Goal: Transaction & Acquisition: Book appointment/travel/reservation

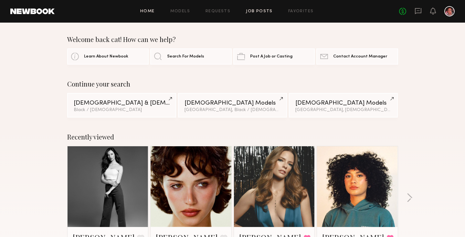
click at [251, 10] on link "Job Posts" at bounding box center [259, 11] width 27 height 4
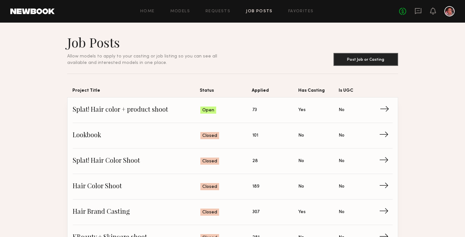
click at [385, 112] on span "→" at bounding box center [386, 110] width 13 height 10
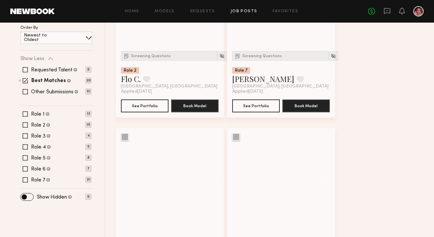
scroll to position [185, 0]
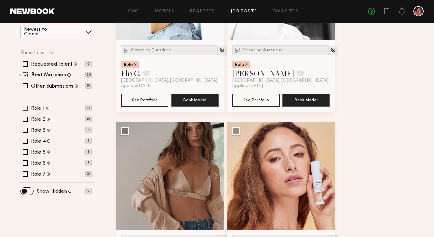
click at [26, 107] on span at bounding box center [25, 108] width 5 height 5
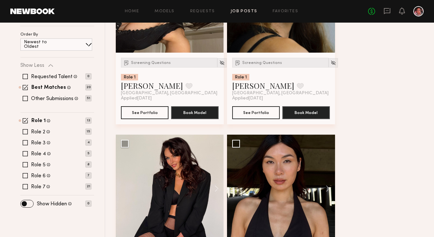
scroll to position [173, 0]
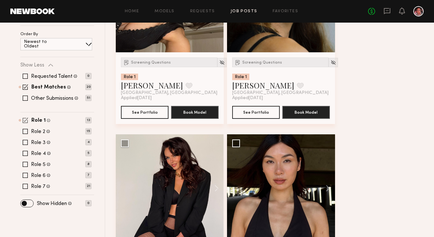
click at [26, 120] on span at bounding box center [25, 120] width 5 height 5
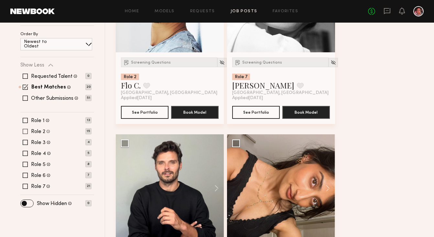
click at [24, 132] on span at bounding box center [25, 131] width 5 height 5
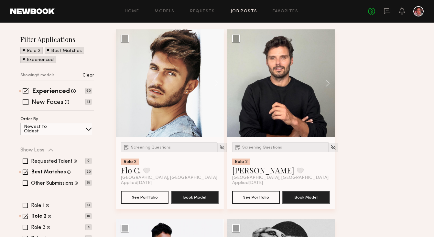
scroll to position [0, 0]
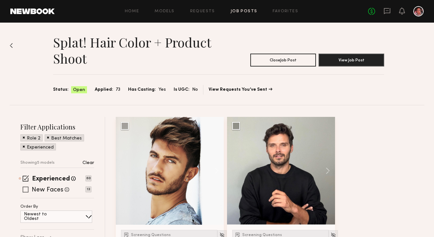
click at [26, 190] on span at bounding box center [26, 190] width 6 height 6
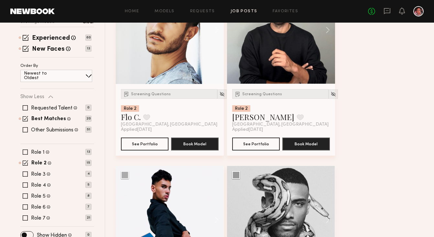
scroll to position [143, 0]
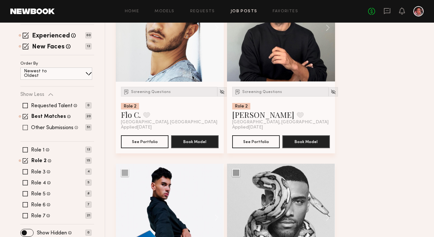
click at [26, 127] on span at bounding box center [25, 127] width 5 height 5
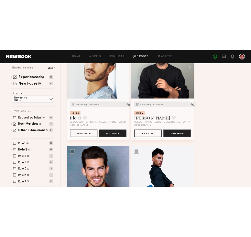
scroll to position [96, 0]
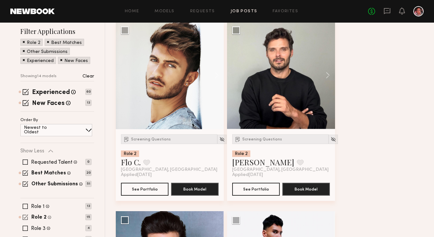
click at [25, 217] on span at bounding box center [25, 217] width 5 height 5
click at [26, 207] on span at bounding box center [25, 206] width 5 height 5
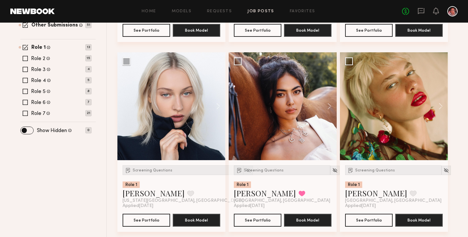
scroll to position [222, 0]
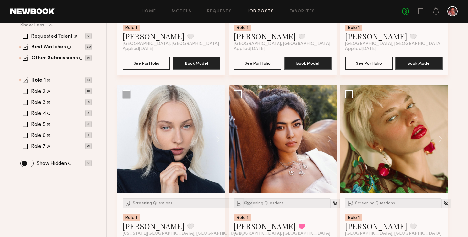
click at [25, 79] on span at bounding box center [25, 80] width 5 height 5
click at [24, 145] on span at bounding box center [25, 146] width 5 height 5
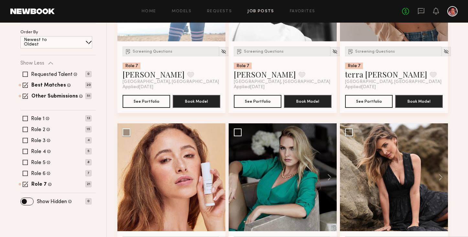
scroll to position [185, 0]
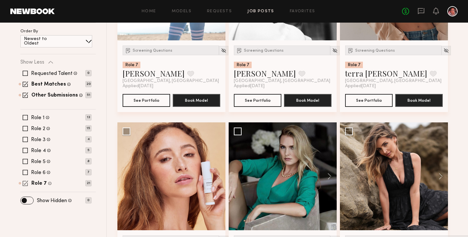
click at [24, 184] on span at bounding box center [25, 183] width 5 height 5
click at [25, 172] on span at bounding box center [25, 172] width 5 height 5
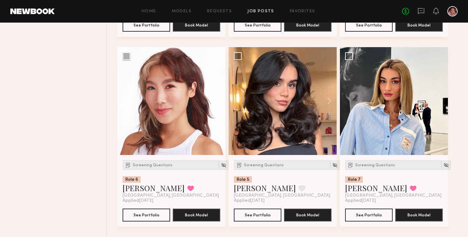
scroll to position [0, 0]
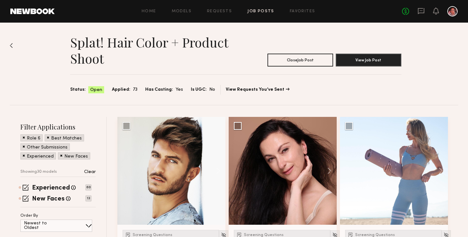
click at [22, 147] on div "Other Submissions" at bounding box center [44, 147] width 49 height 7
click at [25, 147] on span at bounding box center [24, 147] width 2 height 6
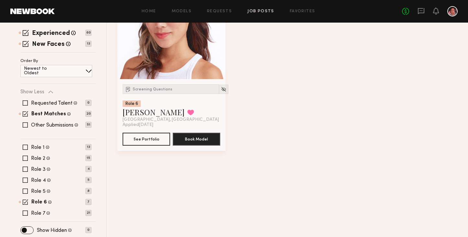
scroll to position [148, 0]
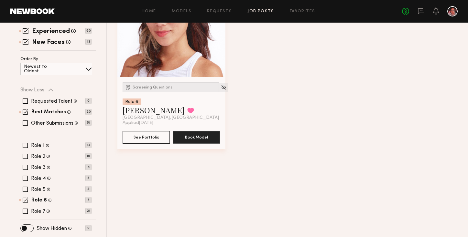
click at [87, 201] on p "7" at bounding box center [88, 200] width 6 height 6
click at [25, 125] on span at bounding box center [25, 123] width 5 height 5
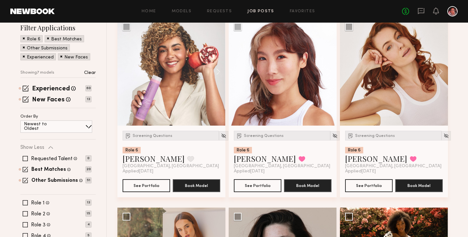
scroll to position [0, 0]
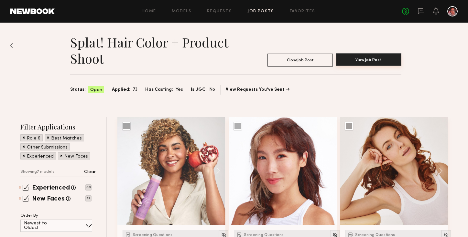
click at [371, 61] on button "View Job Post" at bounding box center [368, 59] width 66 height 13
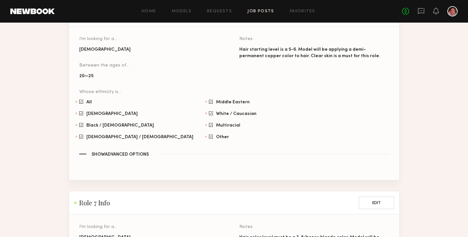
scroll to position [1500, 0]
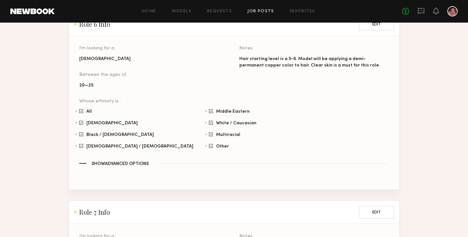
click at [138, 161] on button "Show Advanced Options" at bounding box center [234, 164] width 310 height 6
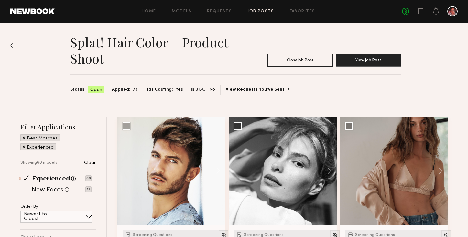
click at [26, 190] on span at bounding box center [26, 190] width 6 height 6
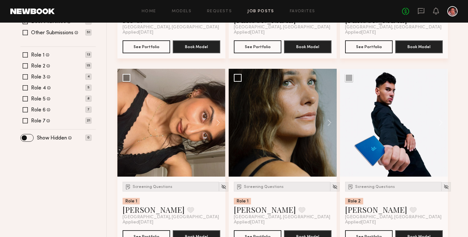
scroll to position [236, 0]
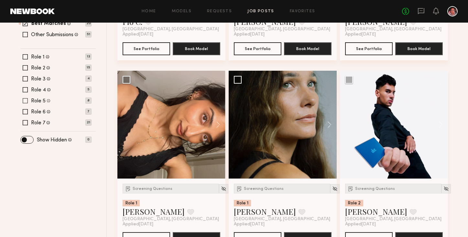
click at [22, 100] on div "Role 5 Female, 20–25, All ethnicities 8" at bounding box center [55, 100] width 71 height 5
click at [24, 101] on span at bounding box center [25, 100] width 5 height 5
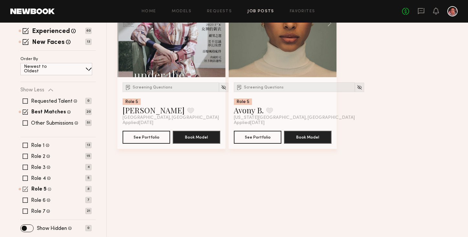
scroll to position [148, 0]
click at [25, 125] on span at bounding box center [25, 123] width 5 height 5
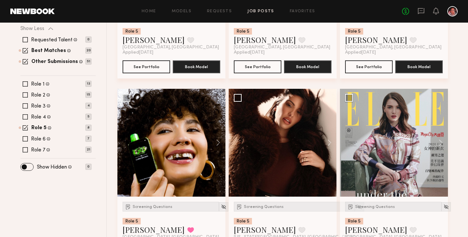
scroll to position [219, 0]
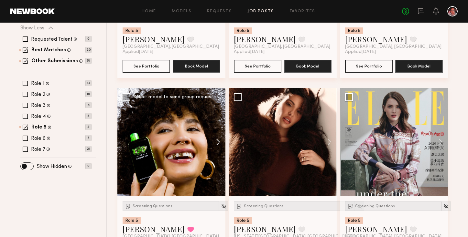
click at [216, 142] on button at bounding box center [215, 142] width 21 height 108
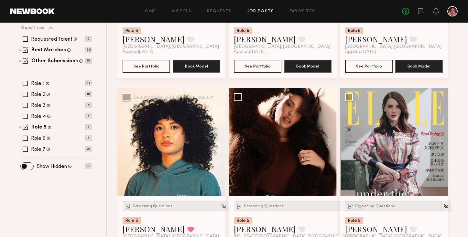
click at [216, 142] on button at bounding box center [215, 142] width 21 height 108
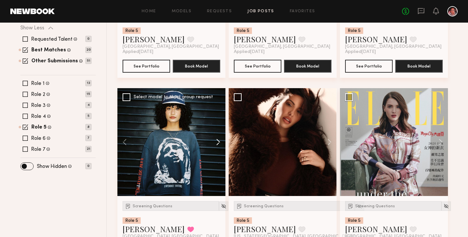
click at [216, 142] on button at bounding box center [215, 142] width 21 height 108
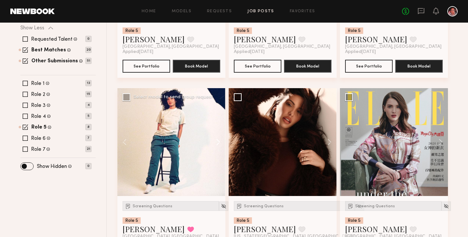
click at [216, 142] on button at bounding box center [215, 142] width 21 height 108
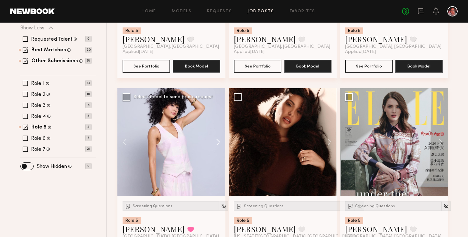
click at [216, 142] on button at bounding box center [215, 142] width 21 height 108
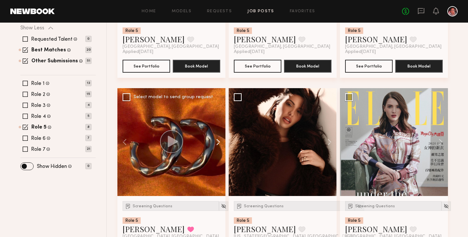
click at [216, 142] on button at bounding box center [215, 142] width 21 height 108
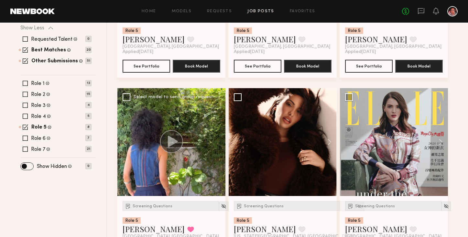
click at [216, 142] on div at bounding box center [171, 142] width 108 height 108
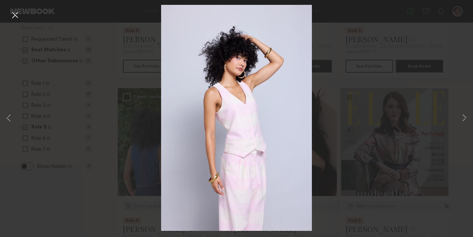
click at [98, 71] on div "7 of 7" at bounding box center [236, 118] width 473 height 237
click at [12, 14] on button at bounding box center [15, 16] width 10 height 12
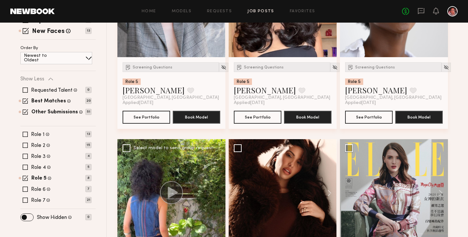
scroll to position [169, 0]
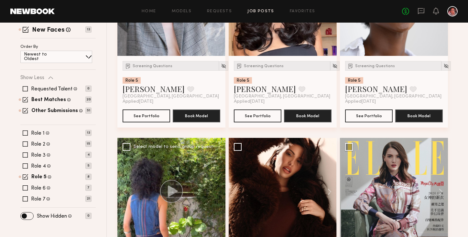
click at [23, 180] on div "Role 1 Female, 30–40, All ethnicities 13 Role 2 Male, 30–40, All ethnicities 15…" at bounding box center [57, 166] width 75 height 71
click at [24, 178] on span at bounding box center [25, 176] width 5 height 5
click at [25, 166] on span at bounding box center [25, 166] width 5 height 5
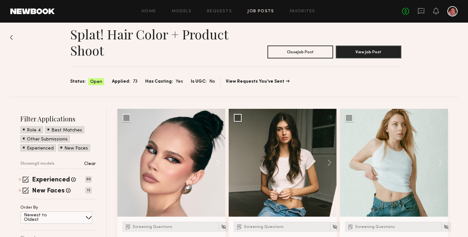
scroll to position [0, 0]
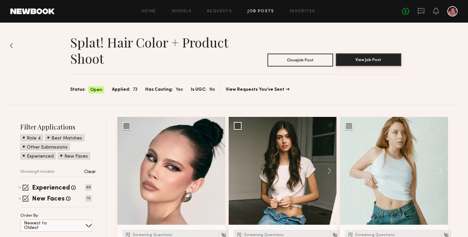
click at [367, 59] on button "View Job Post" at bounding box center [368, 59] width 66 height 13
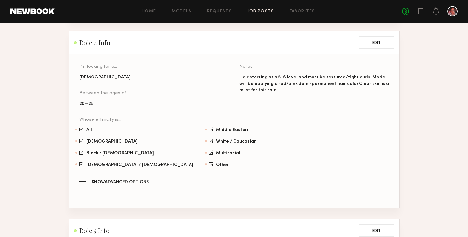
scroll to position [1099, 0]
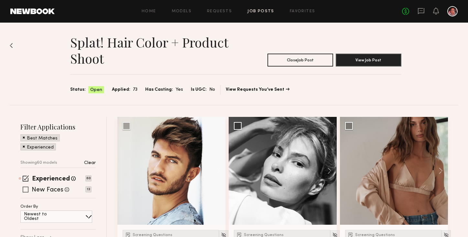
click at [28, 190] on div "New Faces Talent we've deemed to be in the early stages of their professional c…" at bounding box center [55, 189] width 71 height 5
click at [27, 189] on span at bounding box center [26, 190] width 6 height 6
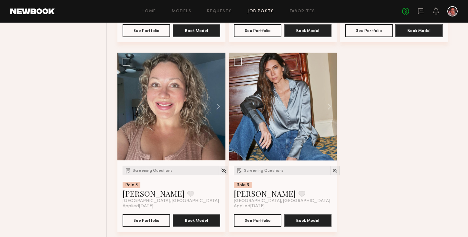
scroll to position [1211, 0]
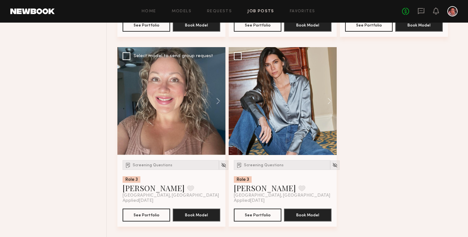
click at [194, 126] on div at bounding box center [171, 101] width 108 height 108
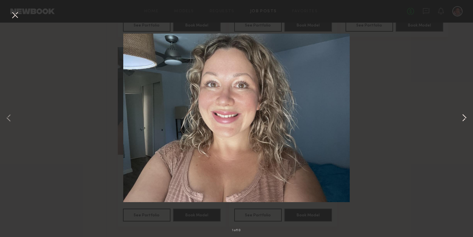
click at [465, 118] on button at bounding box center [464, 119] width 8 height 190
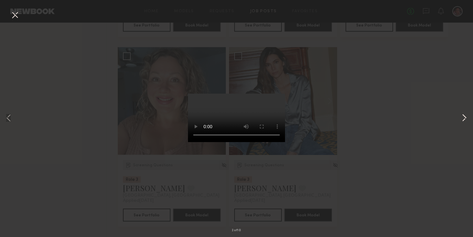
click at [465, 118] on button at bounding box center [464, 119] width 8 height 190
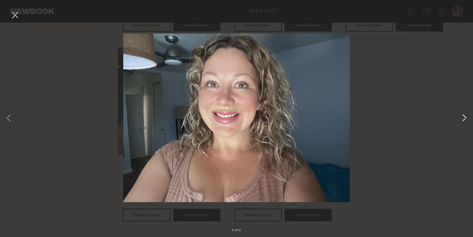
click at [465, 118] on button at bounding box center [464, 119] width 8 height 190
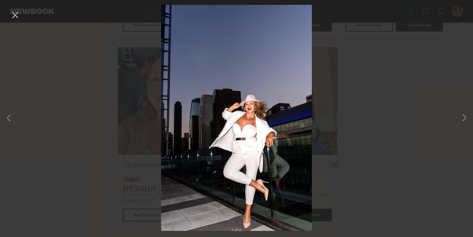
click at [448, 91] on div "7 of 10" at bounding box center [236, 118] width 473 height 237
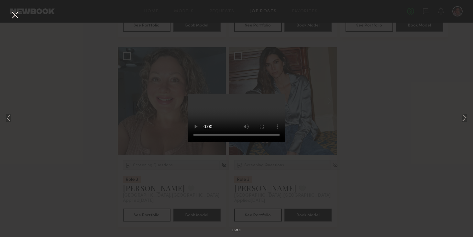
click at [14, 13] on button at bounding box center [15, 16] width 10 height 12
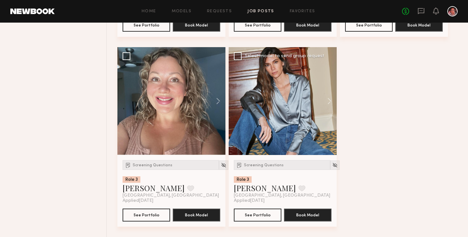
click at [273, 101] on div at bounding box center [283, 101] width 108 height 108
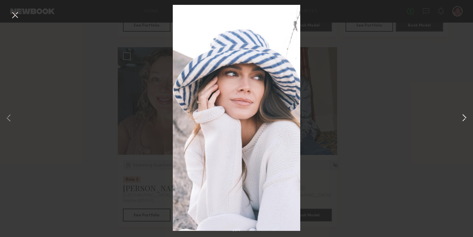
click at [464, 118] on button at bounding box center [464, 119] width 8 height 190
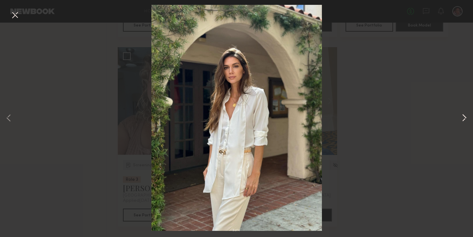
click at [463, 118] on button at bounding box center [464, 119] width 8 height 190
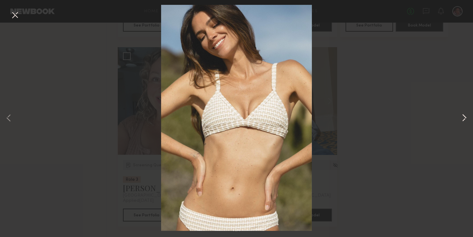
click at [463, 118] on button at bounding box center [464, 119] width 8 height 190
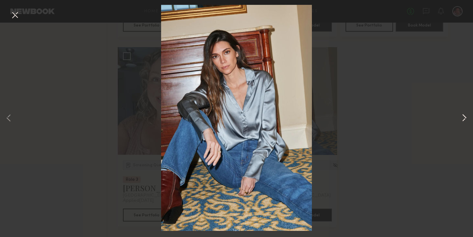
click at [463, 118] on button at bounding box center [464, 119] width 8 height 190
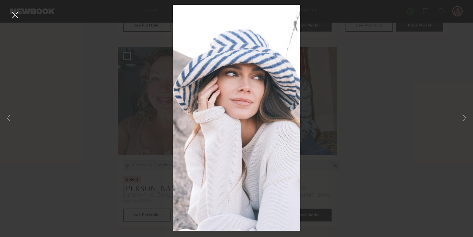
click at [430, 108] on div "2 of 4" at bounding box center [236, 118] width 473 height 237
click at [16, 18] on button at bounding box center [15, 16] width 10 height 12
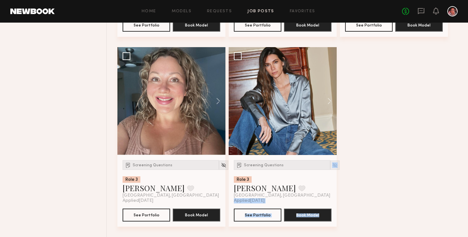
drag, startPoint x: 467, startPoint y: 221, endPoint x: 467, endPoint y: 191, distance: 30.1
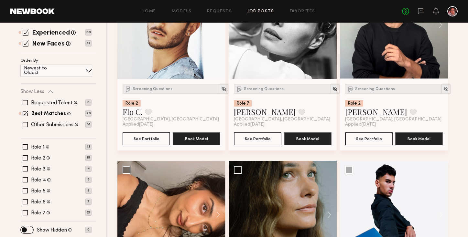
scroll to position [151, 0]
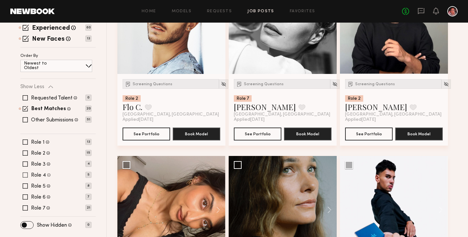
click at [27, 176] on span at bounding box center [25, 175] width 5 height 5
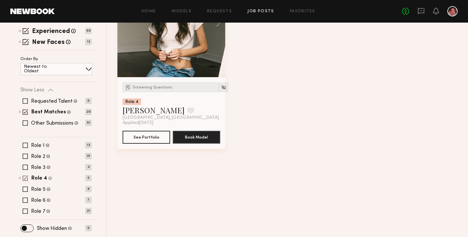
scroll to position [148, 0]
click at [25, 122] on span at bounding box center [25, 123] width 5 height 5
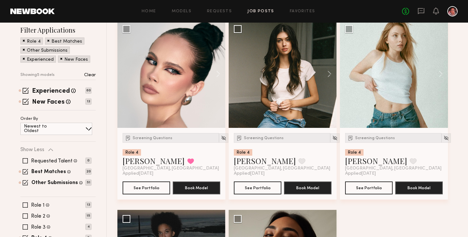
scroll to position [96, 0]
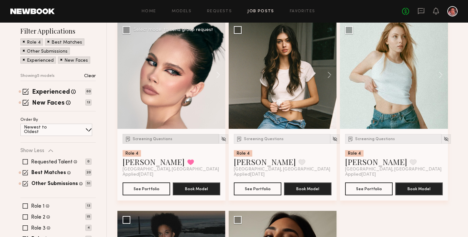
click at [145, 137] on span "Screening Questions" at bounding box center [153, 139] width 40 height 4
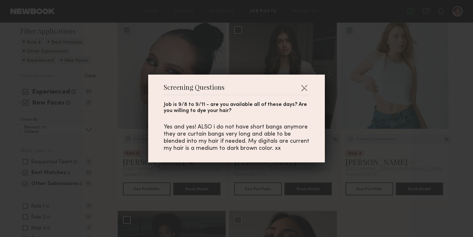
click at [311, 83] on div "Screening Questions Job is 9/8 to 9/11 - are you available all of these days? A…" at bounding box center [236, 119] width 176 height 88
click at [302, 87] on button "button" at bounding box center [304, 88] width 10 height 10
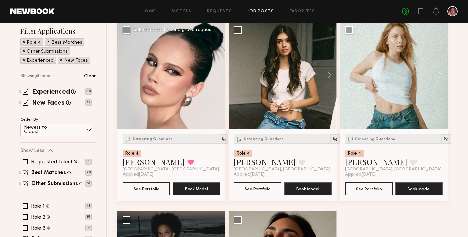
click at [182, 91] on div at bounding box center [171, 75] width 108 height 108
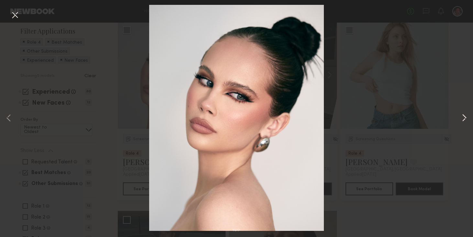
click at [462, 117] on button at bounding box center [464, 119] width 8 height 190
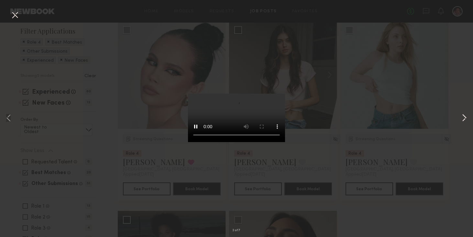
click at [461, 117] on button at bounding box center [464, 119] width 8 height 190
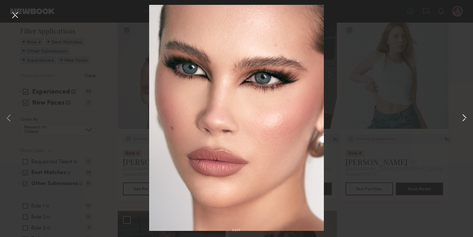
click at [461, 117] on button at bounding box center [464, 119] width 8 height 190
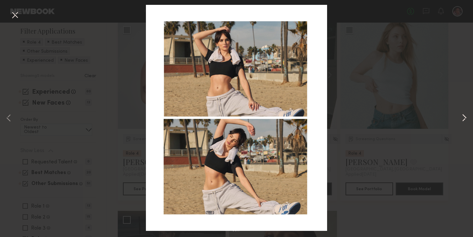
click at [461, 117] on button at bounding box center [464, 119] width 8 height 190
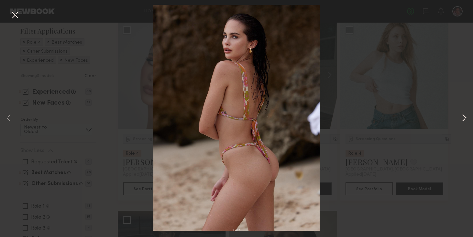
click at [461, 117] on button at bounding box center [464, 119] width 8 height 190
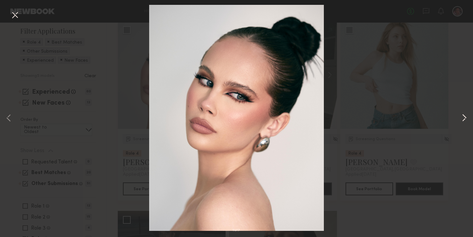
click at [461, 117] on button at bounding box center [464, 119] width 8 height 190
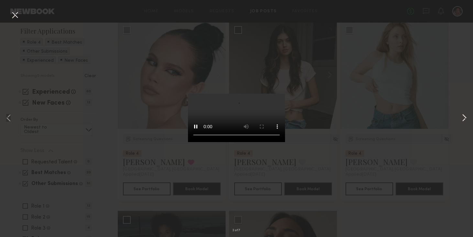
click at [461, 117] on button at bounding box center [464, 119] width 8 height 190
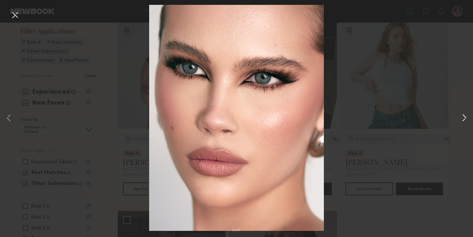
click at [461, 118] on button at bounding box center [464, 119] width 8 height 190
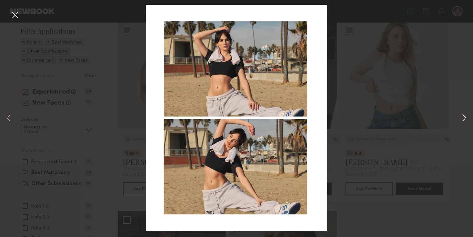
click at [461, 118] on button at bounding box center [464, 119] width 8 height 190
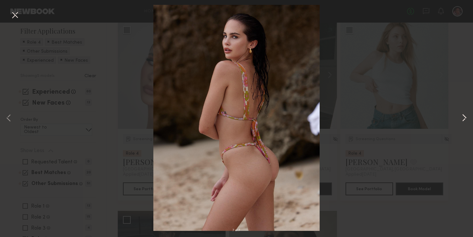
click at [461, 118] on button at bounding box center [464, 119] width 8 height 190
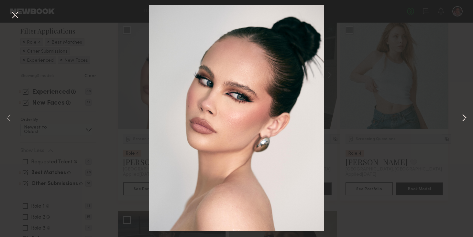
click at [461, 118] on button at bounding box center [464, 119] width 8 height 190
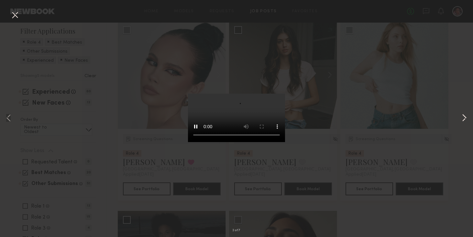
click at [461, 118] on button at bounding box center [464, 119] width 8 height 190
click at [455, 114] on div "4 of 7" at bounding box center [236, 118] width 473 height 237
click at [114, 55] on div "4 of 7" at bounding box center [236, 118] width 473 height 237
click at [461, 113] on button at bounding box center [464, 119] width 8 height 190
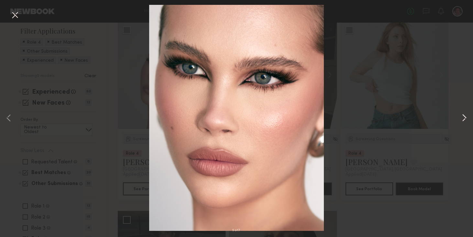
click at [462, 84] on button at bounding box center [464, 119] width 8 height 190
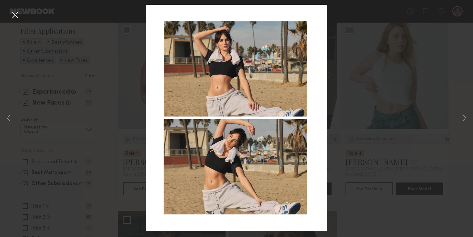
click at [10, 17] on button at bounding box center [15, 16] width 10 height 12
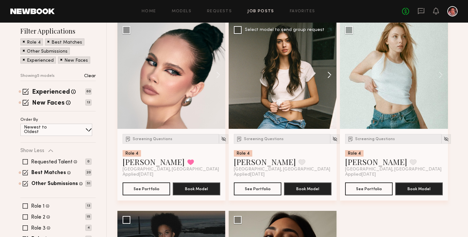
click at [324, 73] on button at bounding box center [326, 75] width 21 height 108
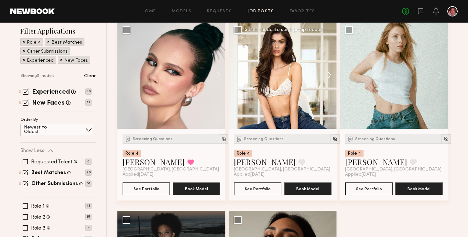
click at [324, 73] on button at bounding box center [326, 75] width 21 height 108
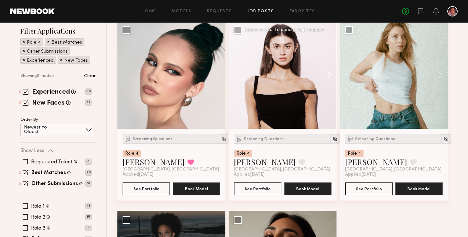
click at [325, 74] on button at bounding box center [326, 75] width 21 height 108
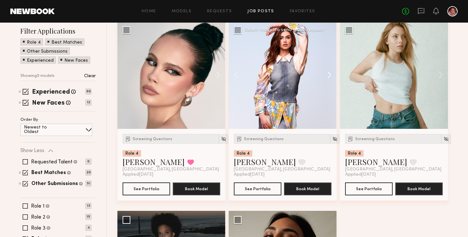
click at [325, 74] on button at bounding box center [326, 75] width 21 height 108
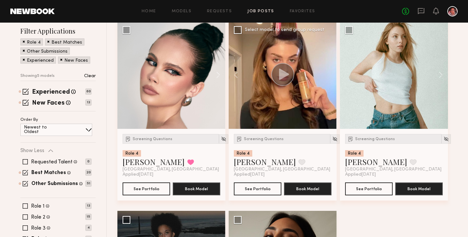
click at [325, 74] on div at bounding box center [283, 75] width 108 height 108
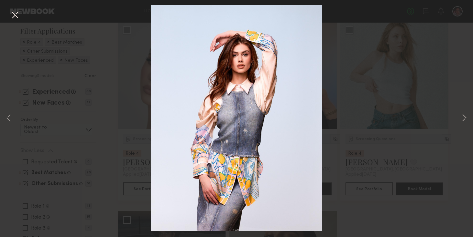
click at [388, 56] on div "5 of 5" at bounding box center [236, 118] width 473 height 237
click at [14, 15] on button at bounding box center [15, 16] width 10 height 12
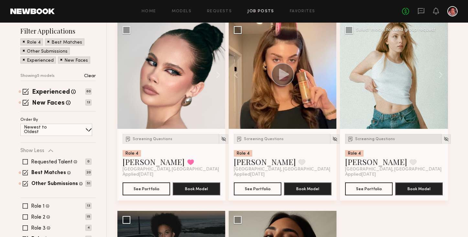
click at [381, 136] on div "Screening Questions" at bounding box center [393, 139] width 96 height 10
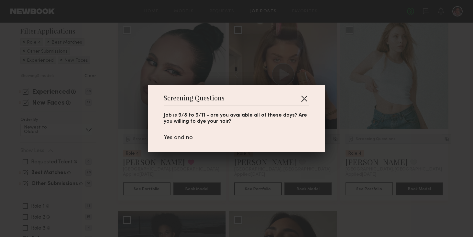
click at [299, 95] on button "button" at bounding box center [304, 98] width 10 height 10
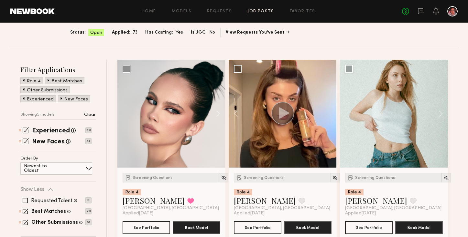
scroll to position [54, 0]
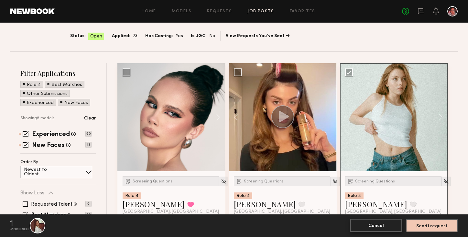
click at [359, 227] on button "Cancel" at bounding box center [376, 225] width 52 height 13
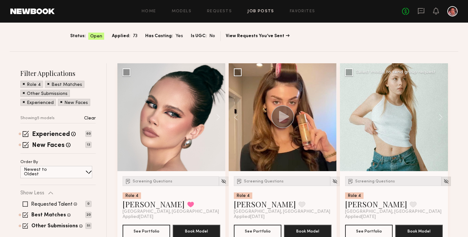
click at [443, 182] on img at bounding box center [445, 181] width 5 height 5
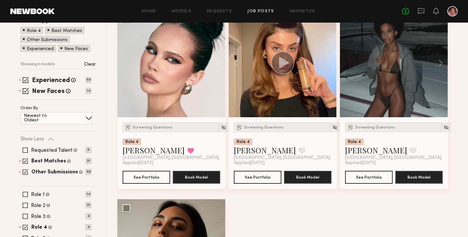
scroll to position [144, 0]
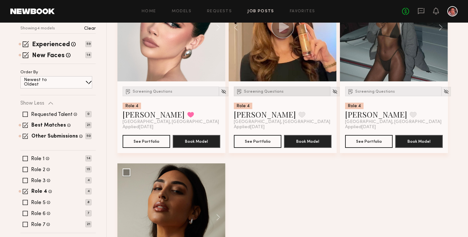
click at [262, 90] on span "Screening Questions" at bounding box center [264, 92] width 40 height 4
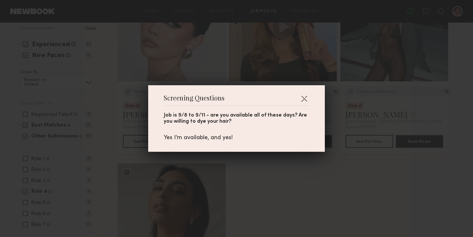
click at [312, 88] on div "Screening Questions Job is 9/8 to 9/11 - are you available all of these days? A…" at bounding box center [236, 118] width 176 height 67
click at [307, 92] on div "Screening Questions Job is 9/8 to 9/11 - are you available all of these days? A…" at bounding box center [236, 118] width 176 height 67
click at [301, 94] on button "button" at bounding box center [304, 98] width 10 height 10
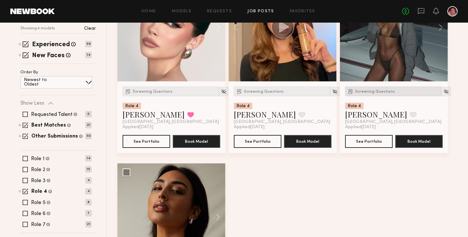
click at [363, 90] on span "Screening Questions" at bounding box center [375, 92] width 40 height 4
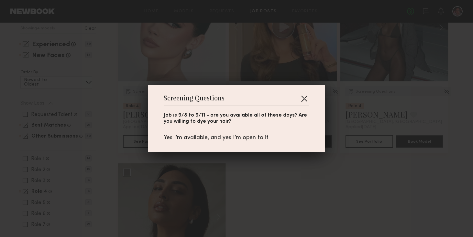
click at [305, 97] on button "button" at bounding box center [304, 98] width 10 height 10
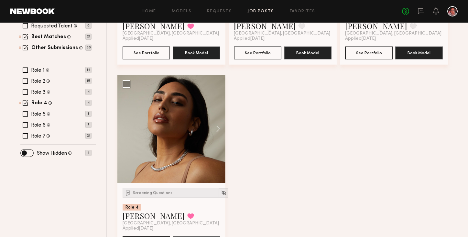
scroll to position [234, 0]
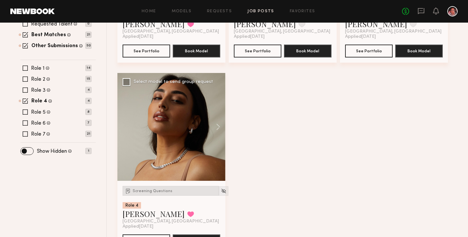
click at [157, 195] on div "Screening Questions" at bounding box center [170, 191] width 96 height 10
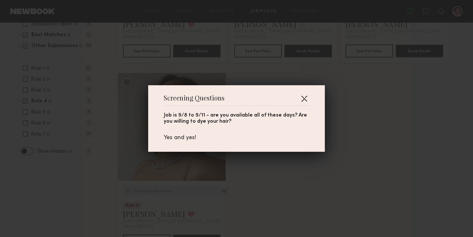
click at [304, 99] on button "button" at bounding box center [304, 98] width 10 height 10
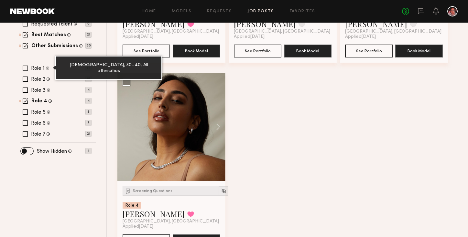
click at [48, 68] on span at bounding box center [47, 67] width 3 height 5
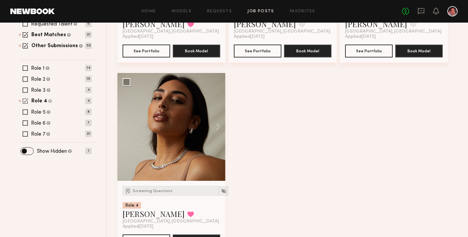
click at [24, 101] on span at bounding box center [25, 100] width 5 height 5
click at [24, 67] on span at bounding box center [25, 68] width 5 height 5
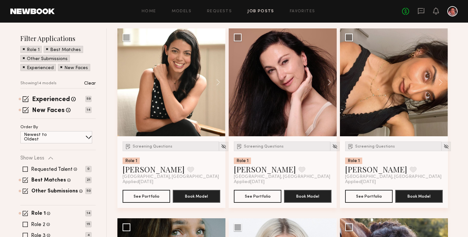
scroll to position [78, 0]
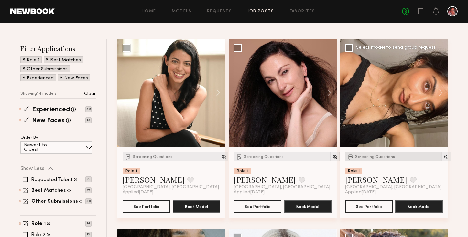
click at [382, 157] on span "Screening Questions" at bounding box center [375, 157] width 40 height 4
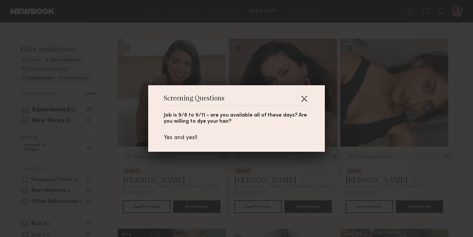
click at [304, 94] on button "button" at bounding box center [304, 98] width 10 height 10
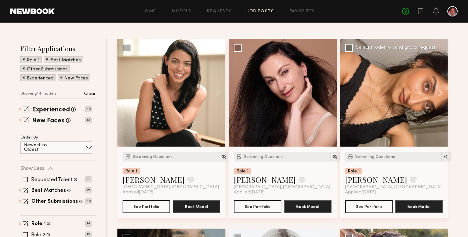
click at [438, 93] on button at bounding box center [437, 93] width 21 height 108
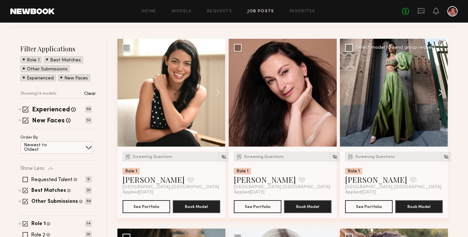
click at [438, 93] on button at bounding box center [437, 93] width 21 height 108
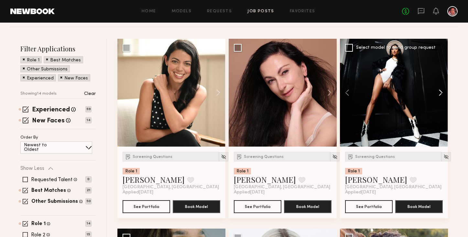
click at [437, 93] on button at bounding box center [437, 93] width 21 height 108
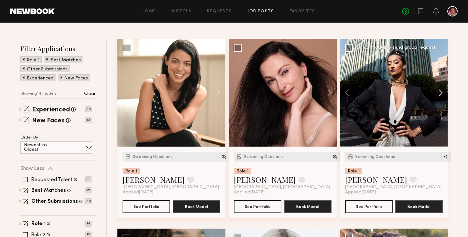
click at [437, 93] on button at bounding box center [437, 93] width 21 height 108
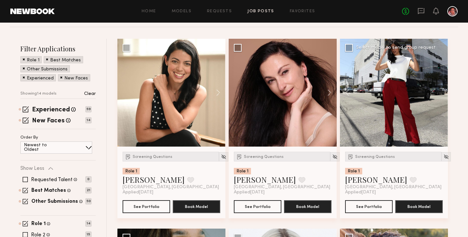
click at [437, 93] on div at bounding box center [394, 93] width 108 height 108
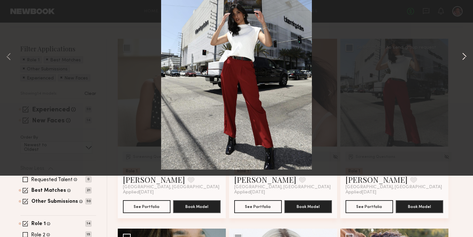
click at [462, 117] on button at bounding box center [464, 119] width 8 height 190
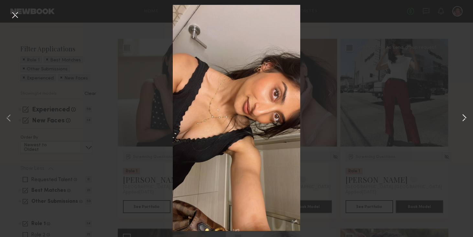
click at [462, 117] on button at bounding box center [464, 119] width 8 height 190
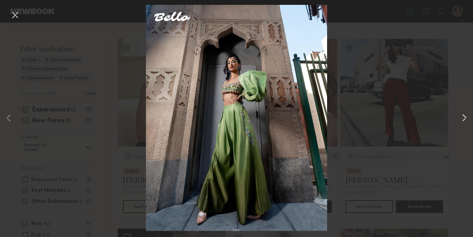
click at [462, 117] on button at bounding box center [464, 119] width 8 height 190
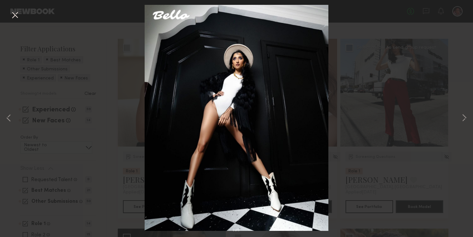
click at [11, 13] on button at bounding box center [15, 16] width 10 height 12
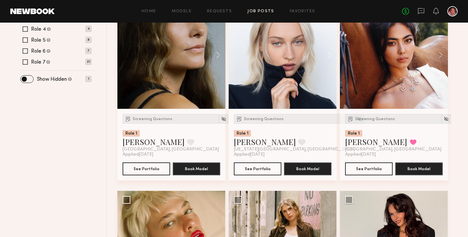
scroll to position [258, 0]
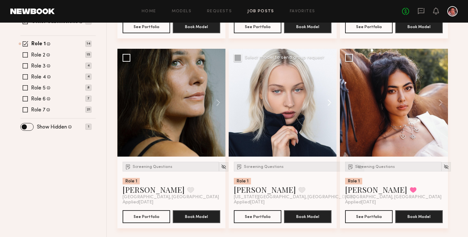
click at [324, 103] on button at bounding box center [326, 103] width 21 height 108
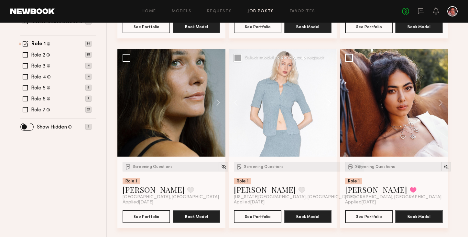
click at [324, 103] on button at bounding box center [326, 103] width 21 height 108
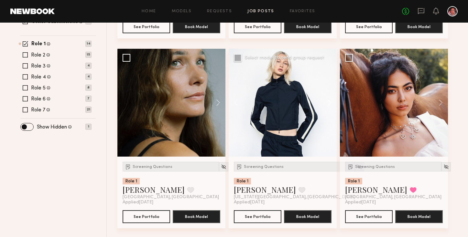
click at [324, 104] on button at bounding box center [326, 103] width 21 height 108
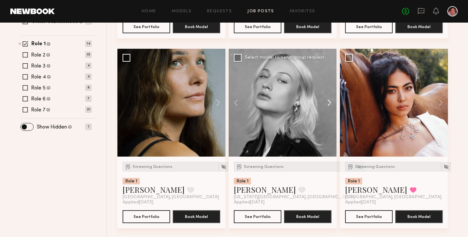
click at [324, 104] on button at bounding box center [326, 103] width 21 height 108
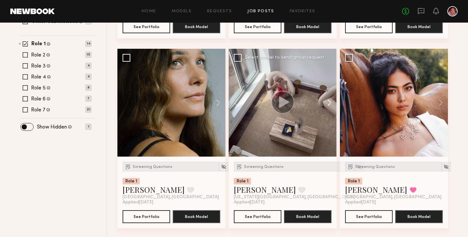
click at [325, 104] on button at bounding box center [326, 103] width 21 height 108
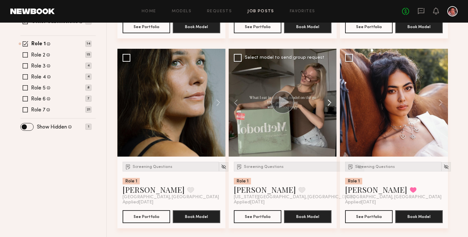
click at [325, 104] on button at bounding box center [326, 103] width 21 height 108
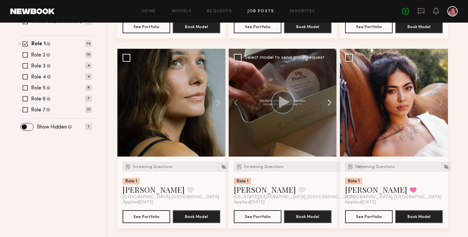
click at [325, 104] on button at bounding box center [326, 103] width 21 height 108
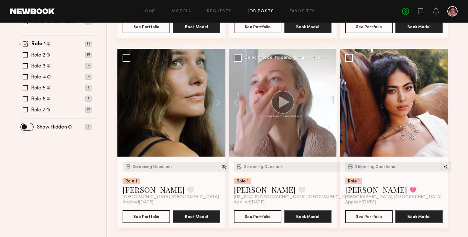
click at [325, 104] on div at bounding box center [283, 103] width 108 height 108
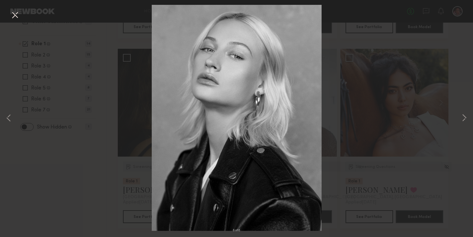
click at [342, 46] on div "8 of 8" at bounding box center [236, 118] width 473 height 237
click at [14, 15] on button at bounding box center [15, 16] width 10 height 12
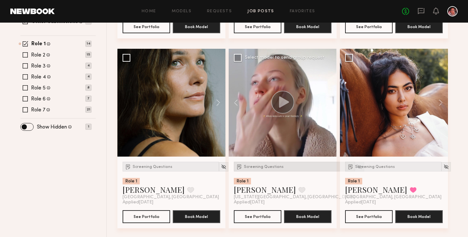
click at [259, 171] on div "Screening Questions" at bounding box center [294, 167] width 121 height 10
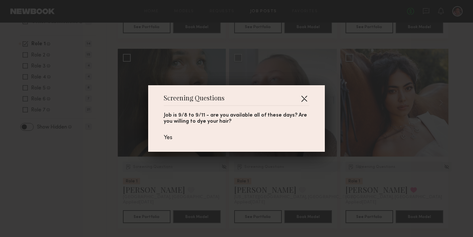
click at [303, 96] on button "button" at bounding box center [304, 98] width 10 height 10
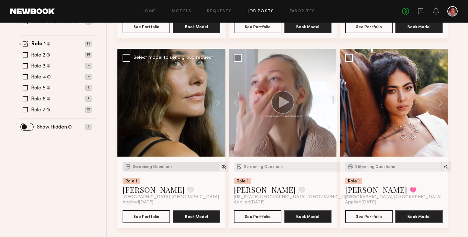
click at [155, 165] on div "Screening Questions" at bounding box center [170, 167] width 96 height 10
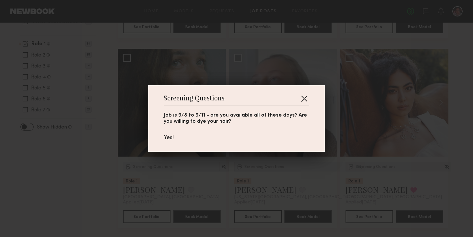
click at [304, 98] on button "button" at bounding box center [304, 98] width 10 height 10
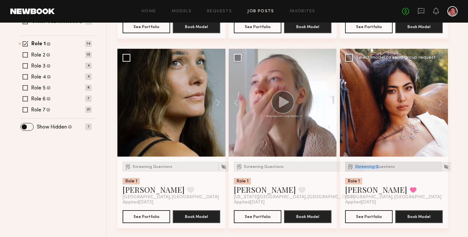
click at [378, 165] on span "Screening Questions" at bounding box center [375, 167] width 40 height 4
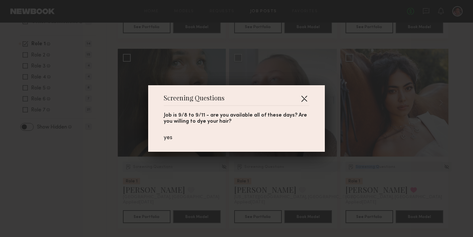
click at [301, 101] on button "button" at bounding box center [304, 98] width 10 height 10
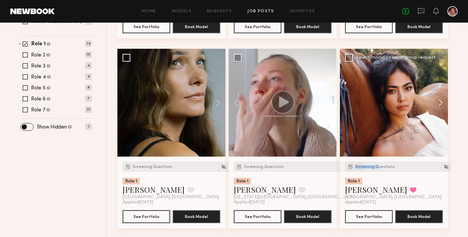
click at [439, 104] on button at bounding box center [437, 103] width 21 height 108
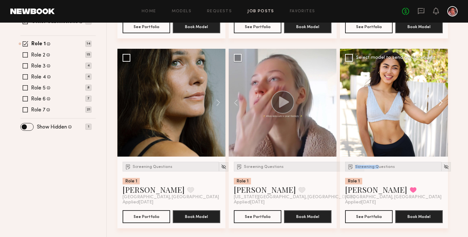
click at [439, 104] on button at bounding box center [437, 103] width 21 height 108
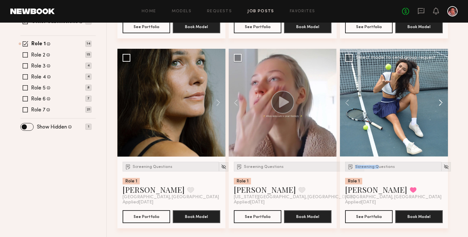
click at [439, 104] on button at bounding box center [437, 103] width 21 height 108
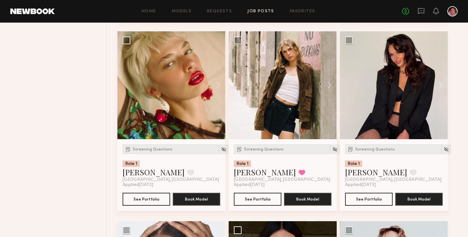
scroll to position [466, 0]
click at [215, 87] on button at bounding box center [215, 85] width 21 height 108
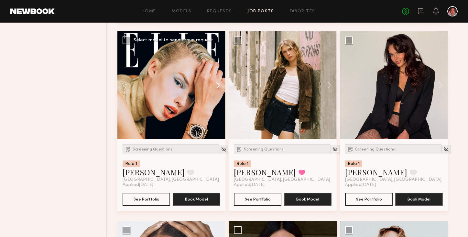
click at [215, 87] on button at bounding box center [215, 85] width 21 height 108
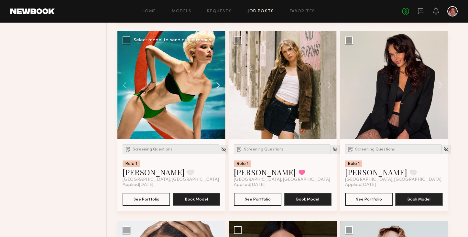
click at [215, 87] on button at bounding box center [215, 85] width 21 height 108
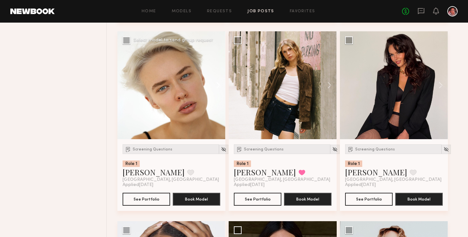
click at [215, 87] on button at bounding box center [215, 85] width 21 height 108
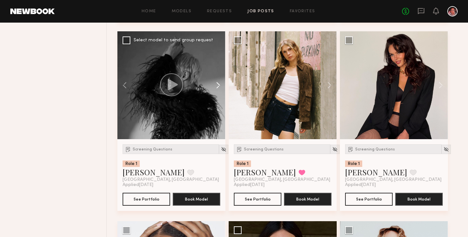
click at [215, 88] on button at bounding box center [215, 85] width 21 height 108
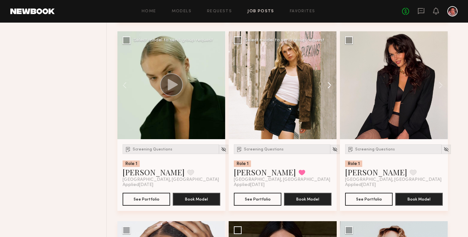
click at [328, 81] on button at bounding box center [326, 85] width 21 height 108
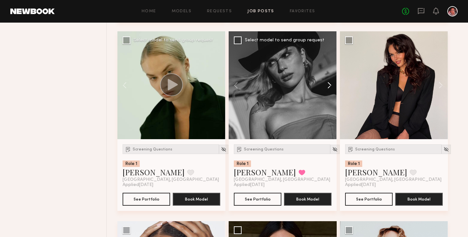
click at [328, 81] on button at bounding box center [326, 85] width 21 height 108
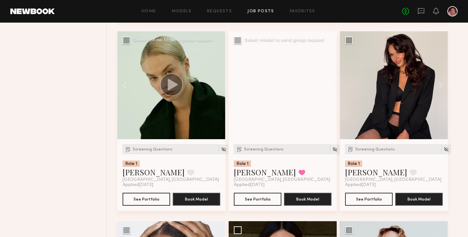
click at [328, 81] on button at bounding box center [326, 85] width 21 height 108
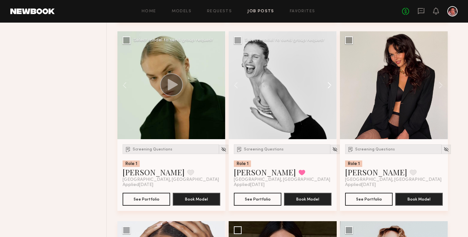
click at [328, 81] on button at bounding box center [326, 85] width 21 height 108
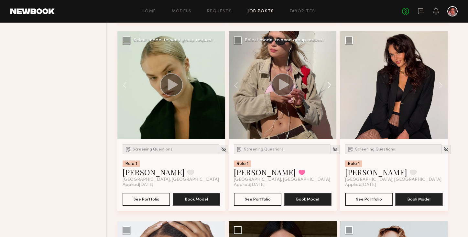
click at [328, 81] on button at bounding box center [326, 85] width 21 height 108
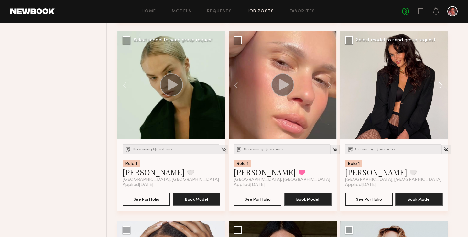
click at [438, 87] on button at bounding box center [437, 85] width 21 height 108
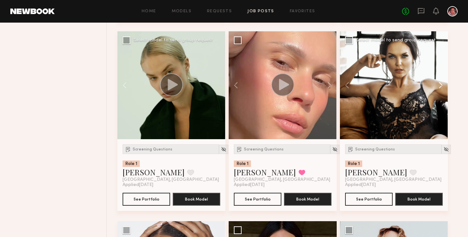
click at [438, 87] on button at bounding box center [437, 85] width 21 height 108
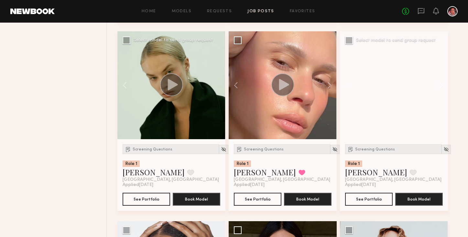
click at [438, 87] on button at bounding box center [437, 85] width 21 height 108
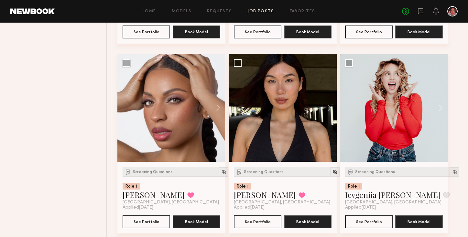
scroll to position [636, 0]
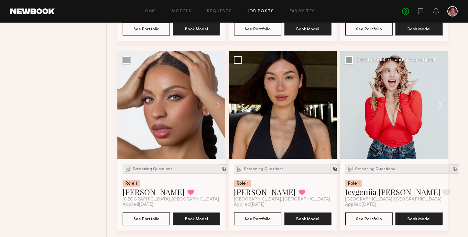
click at [441, 110] on button at bounding box center [437, 105] width 21 height 108
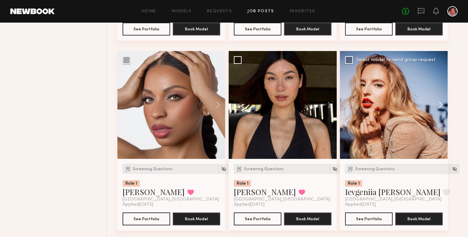
click at [441, 110] on button at bounding box center [437, 105] width 21 height 108
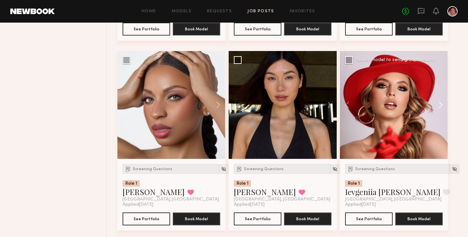
click at [441, 110] on button at bounding box center [437, 105] width 21 height 108
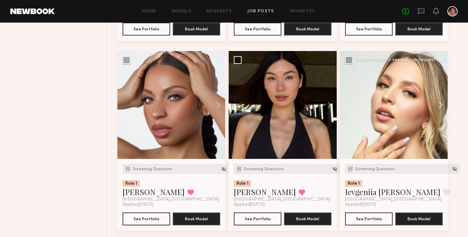
click at [441, 110] on button at bounding box center [437, 105] width 21 height 108
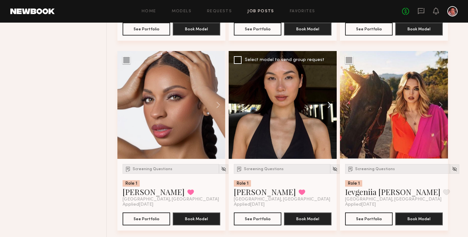
click at [330, 106] on button at bounding box center [326, 105] width 21 height 108
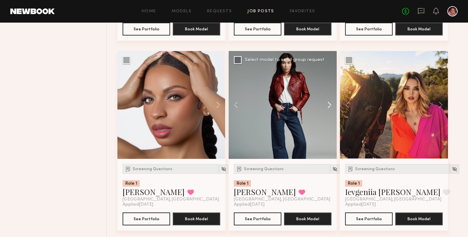
click at [330, 106] on button at bounding box center [326, 105] width 21 height 108
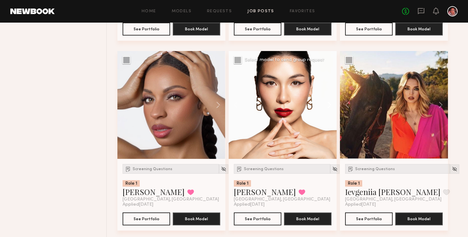
click at [330, 106] on button at bounding box center [326, 105] width 21 height 108
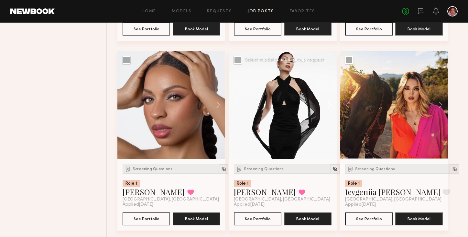
click at [330, 106] on button at bounding box center [326, 105] width 21 height 108
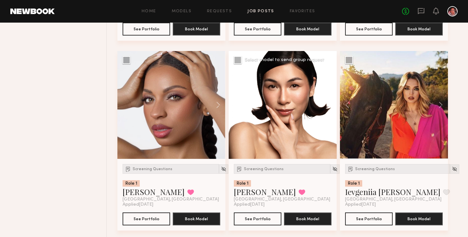
click at [330, 106] on button at bounding box center [326, 105] width 21 height 108
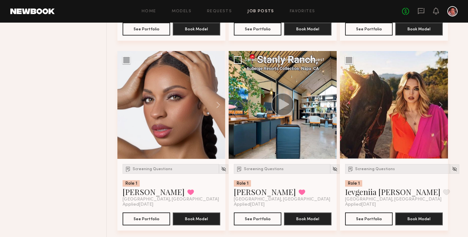
click at [330, 106] on button at bounding box center [326, 105] width 21 height 108
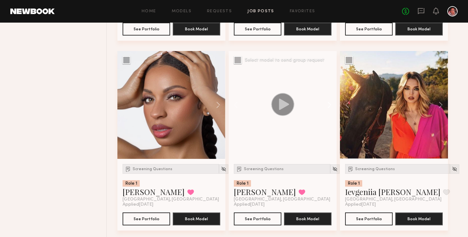
click at [330, 106] on button at bounding box center [326, 105] width 21 height 108
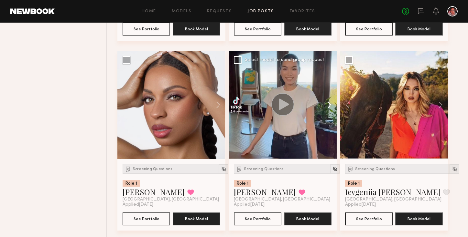
click at [330, 106] on button at bounding box center [326, 105] width 21 height 108
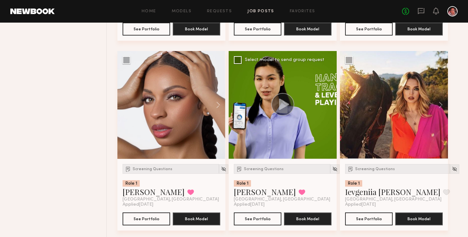
click at [330, 107] on div at bounding box center [283, 105] width 108 height 108
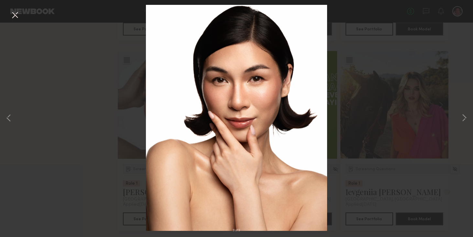
click at [15, 16] on button at bounding box center [15, 16] width 10 height 12
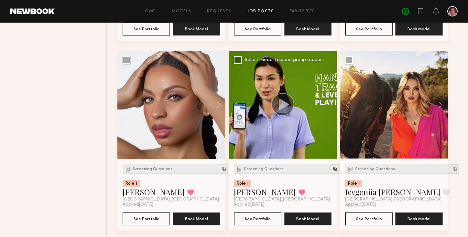
click at [252, 194] on link "[PERSON_NAME]" at bounding box center [265, 192] width 62 height 10
click at [268, 170] on span "Screening Questions" at bounding box center [264, 169] width 40 height 4
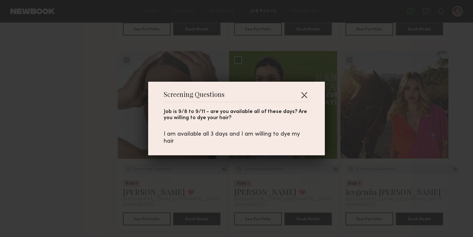
click at [301, 94] on button "button" at bounding box center [304, 95] width 10 height 10
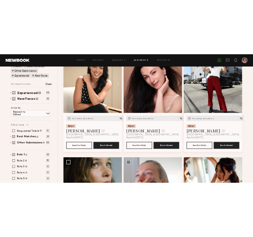
scroll to position [105, 0]
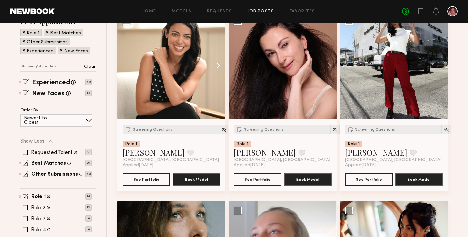
click at [219, 65] on button at bounding box center [215, 66] width 21 height 108
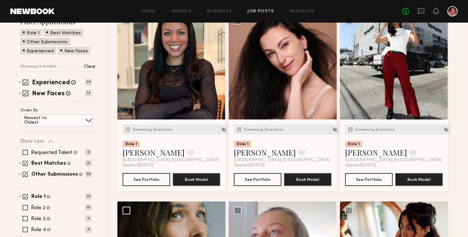
click at [219, 65] on button at bounding box center [215, 66] width 21 height 108
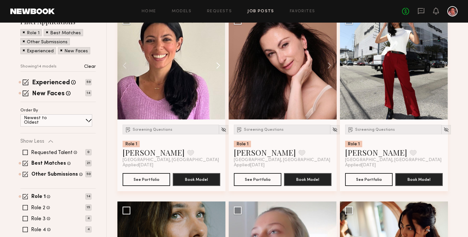
click at [219, 65] on button at bounding box center [215, 66] width 21 height 108
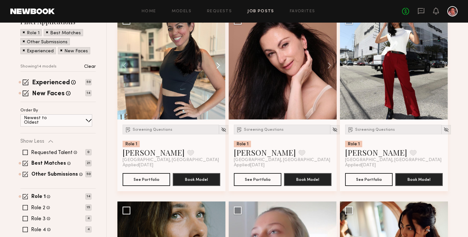
click at [219, 65] on button at bounding box center [215, 66] width 21 height 108
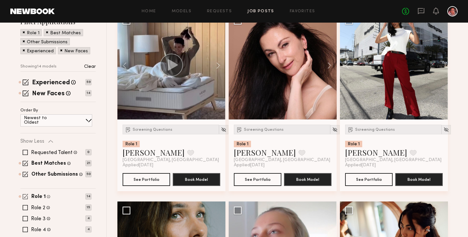
click at [25, 196] on span at bounding box center [25, 196] width 5 height 5
click at [26, 207] on span at bounding box center [25, 207] width 5 height 5
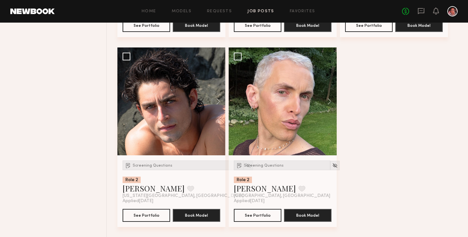
scroll to position [831, 0]
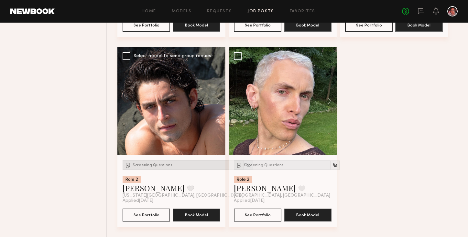
click at [166, 161] on div "Screening Questions" at bounding box center [182, 165] width 121 height 10
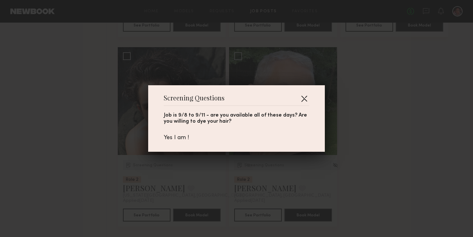
click at [303, 100] on button "button" at bounding box center [304, 98] width 10 height 10
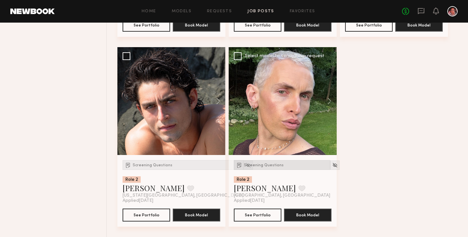
click at [267, 165] on span "Screening Questions" at bounding box center [264, 166] width 40 height 4
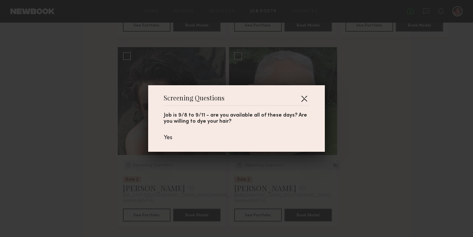
click at [300, 98] on button "button" at bounding box center [304, 98] width 10 height 10
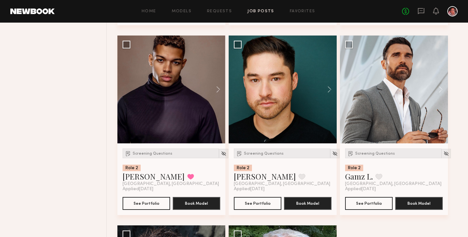
scroll to position [633, 0]
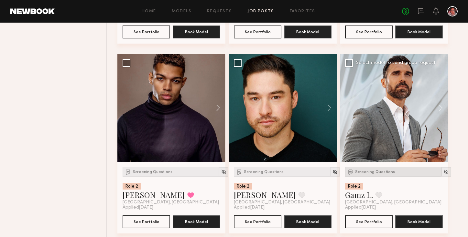
click at [373, 171] on span "Screening Questions" at bounding box center [375, 172] width 40 height 4
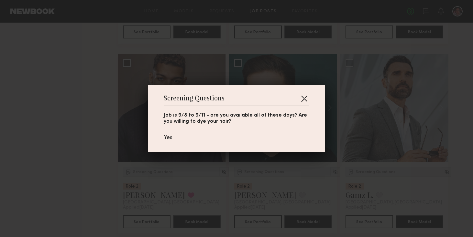
click at [303, 95] on button "button" at bounding box center [304, 98] width 10 height 10
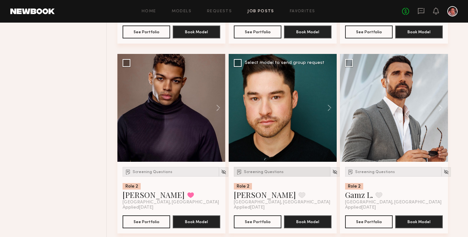
click at [255, 173] on span "Screening Questions" at bounding box center [264, 172] width 40 height 4
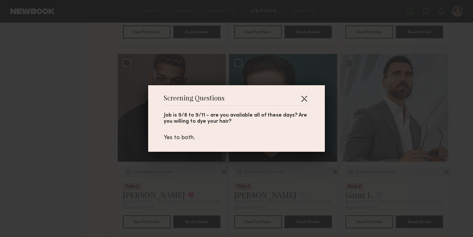
click at [305, 97] on button "button" at bounding box center [304, 98] width 10 height 10
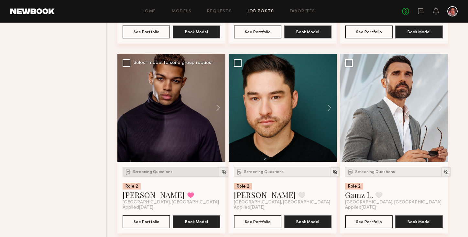
click at [145, 173] on span "Screening Questions" at bounding box center [153, 172] width 40 height 4
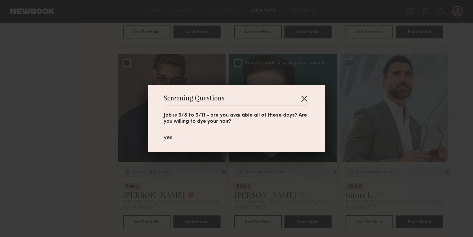
click at [303, 95] on button "button" at bounding box center [304, 98] width 10 height 10
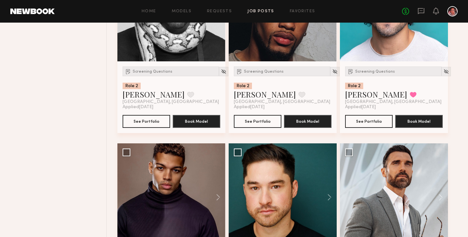
scroll to position [484, 0]
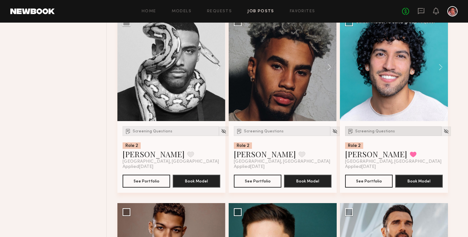
click at [372, 131] on span "Screening Questions" at bounding box center [375, 132] width 40 height 4
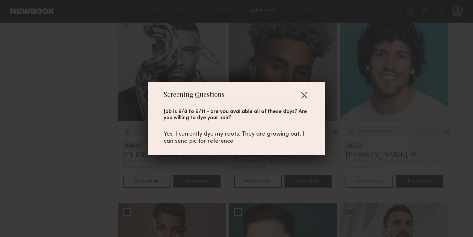
click at [305, 92] on button "button" at bounding box center [304, 95] width 10 height 10
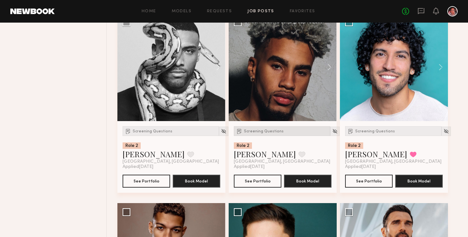
click at [268, 132] on span "Screening Questions" at bounding box center [264, 132] width 40 height 4
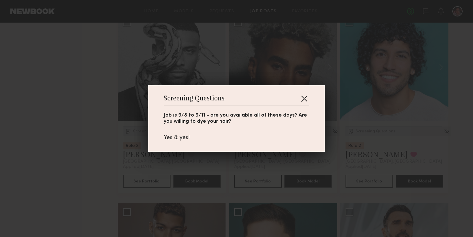
click at [299, 101] on button "button" at bounding box center [304, 98] width 10 height 10
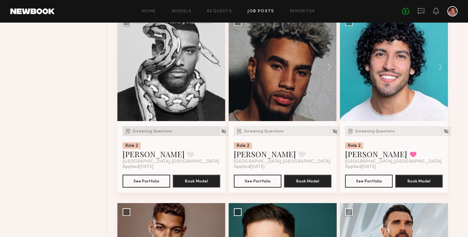
click at [159, 134] on div "Screening Questions" at bounding box center [170, 131] width 96 height 10
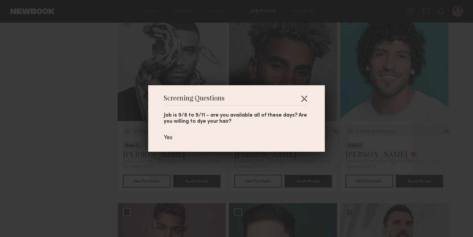
click at [301, 98] on button "button" at bounding box center [304, 98] width 10 height 10
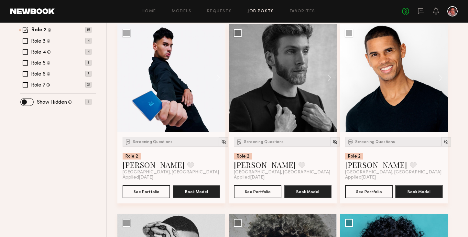
scroll to position [280, 0]
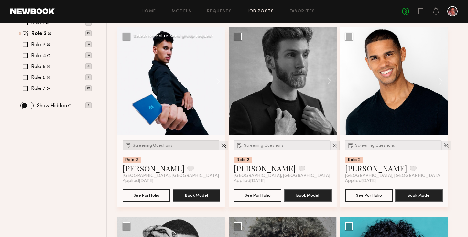
click at [149, 147] on span "Screening Questions" at bounding box center [153, 146] width 40 height 4
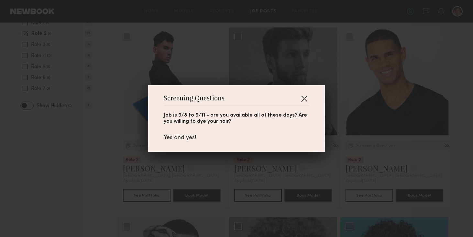
click at [305, 98] on button "button" at bounding box center [304, 98] width 10 height 10
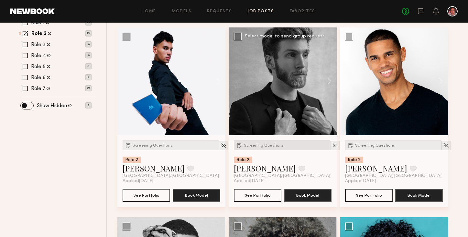
click at [260, 145] on span "Screening Questions" at bounding box center [264, 146] width 40 height 4
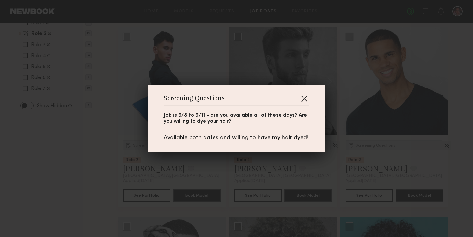
click at [304, 97] on button "button" at bounding box center [304, 98] width 10 height 10
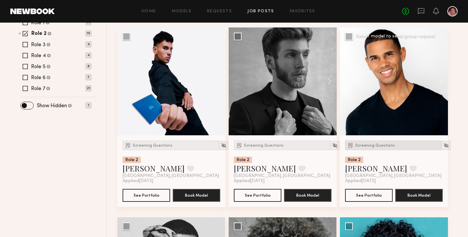
click at [364, 144] on span "Screening Questions" at bounding box center [375, 146] width 40 height 4
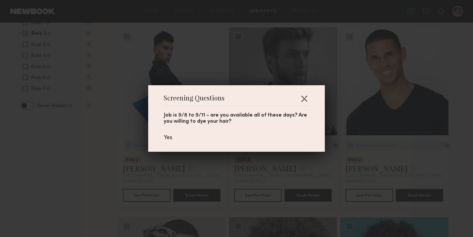
click at [303, 101] on button "button" at bounding box center [304, 98] width 10 height 10
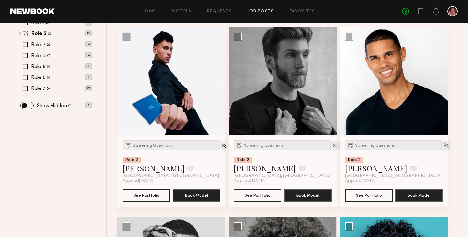
click at [24, 32] on span at bounding box center [25, 33] width 5 height 5
click at [23, 44] on span at bounding box center [25, 44] width 5 height 5
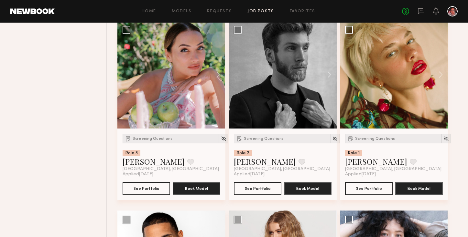
scroll to position [1239, 0]
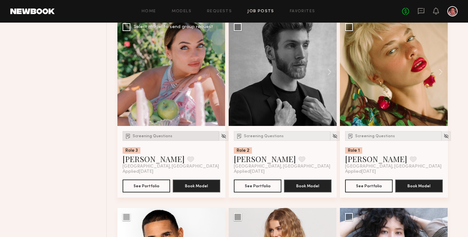
click at [140, 138] on span "Screening Questions" at bounding box center [153, 136] width 40 height 4
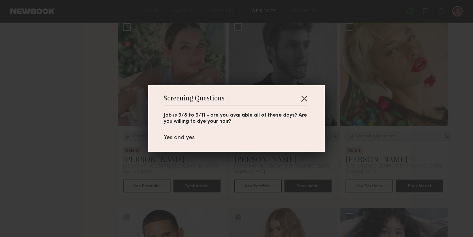
click at [305, 98] on button "button" at bounding box center [304, 98] width 10 height 10
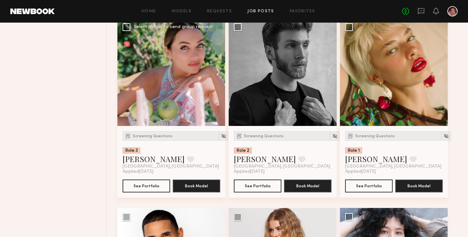
click at [218, 73] on button at bounding box center [215, 72] width 21 height 108
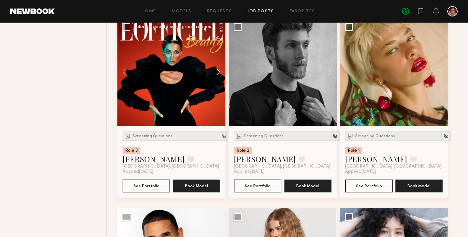
click at [218, 73] on button at bounding box center [215, 72] width 21 height 108
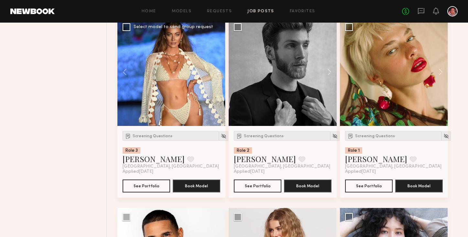
click at [218, 73] on button at bounding box center [215, 72] width 21 height 108
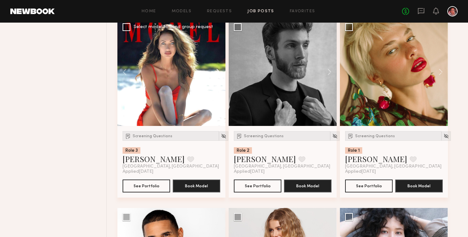
click at [218, 73] on button at bounding box center [215, 72] width 21 height 108
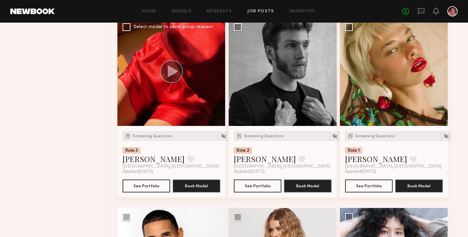
click at [218, 73] on div at bounding box center [171, 72] width 108 height 108
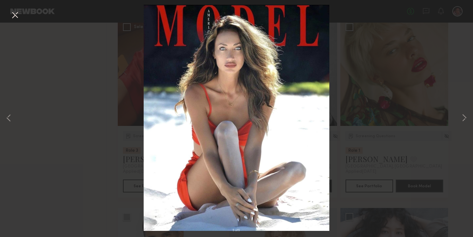
click at [16, 17] on button at bounding box center [15, 16] width 10 height 12
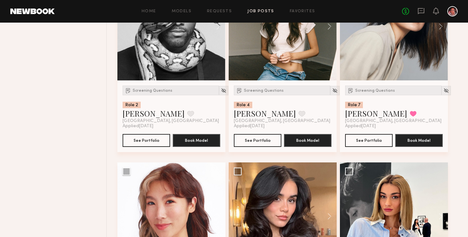
scroll to position [1782, 0]
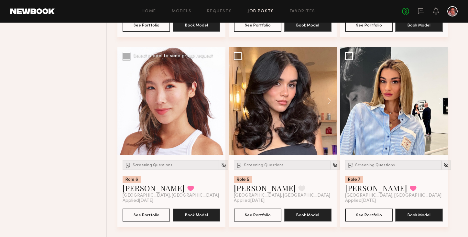
click at [181, 129] on div at bounding box center [171, 101] width 108 height 108
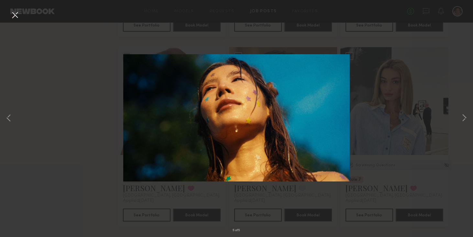
click at [458, 117] on div "5 of 5" at bounding box center [236, 118] width 473 height 237
click at [463, 118] on button at bounding box center [464, 119] width 8 height 190
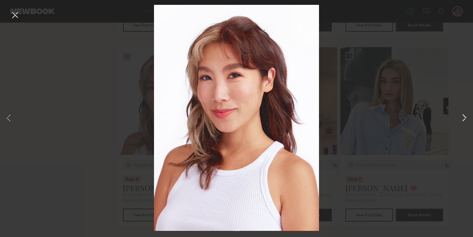
click at [462, 118] on button at bounding box center [464, 119] width 8 height 190
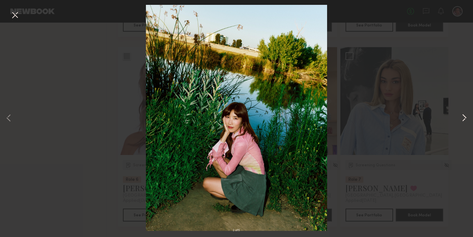
click at [462, 119] on button at bounding box center [464, 119] width 8 height 190
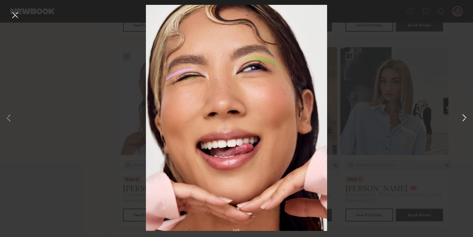
click at [462, 119] on button at bounding box center [464, 119] width 8 height 190
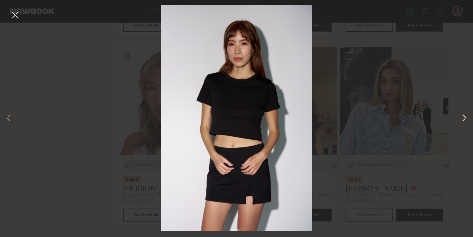
click at [462, 119] on button at bounding box center [464, 119] width 8 height 190
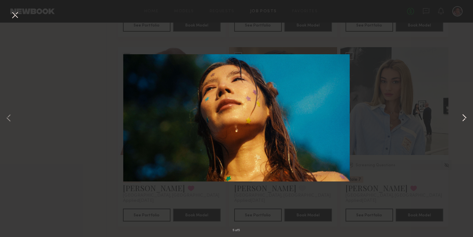
click at [462, 119] on button at bounding box center [464, 119] width 8 height 190
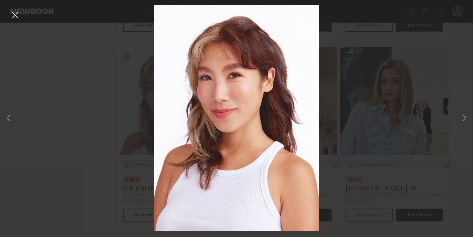
click at [441, 95] on div "1 of 5" at bounding box center [236, 118] width 473 height 237
click at [18, 18] on button at bounding box center [15, 16] width 10 height 12
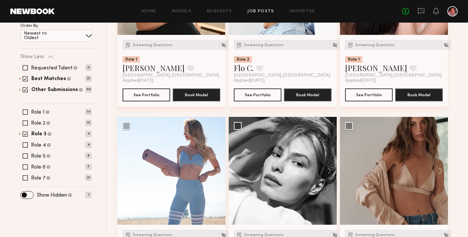
scroll to position [192, 0]
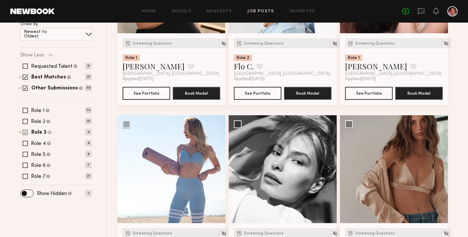
click at [25, 134] on span at bounding box center [25, 132] width 5 height 5
click at [27, 88] on span at bounding box center [25, 87] width 5 height 5
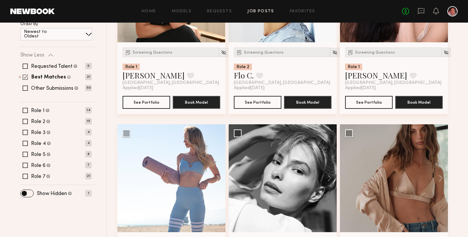
click at [26, 78] on span at bounding box center [25, 76] width 5 height 5
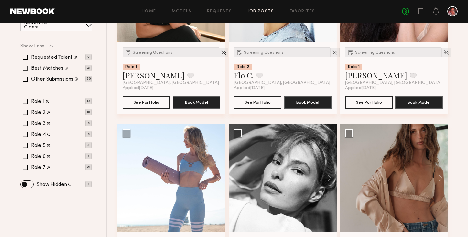
scroll to position [174, 0]
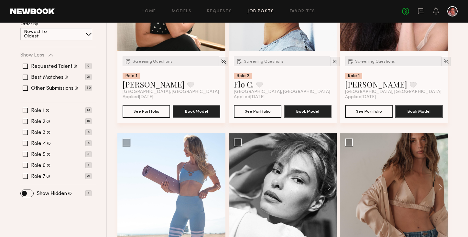
click at [26, 78] on span at bounding box center [25, 77] width 5 height 5
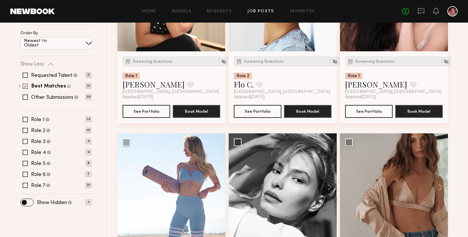
scroll to position [183, 0]
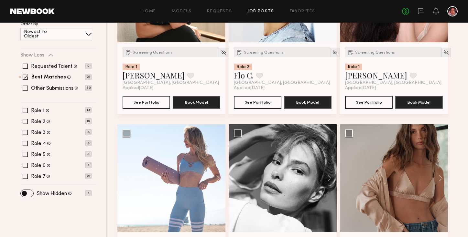
click at [25, 86] on span at bounding box center [25, 88] width 5 height 5
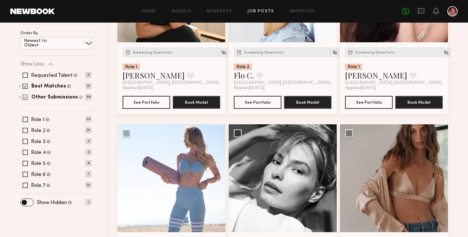
scroll to position [192, 0]
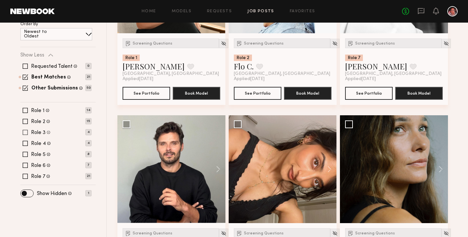
click at [25, 131] on span at bounding box center [25, 132] width 5 height 5
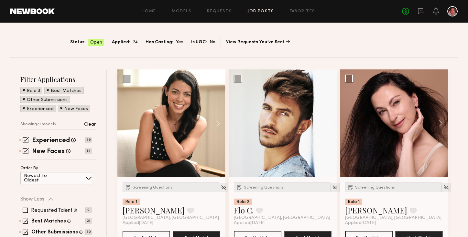
scroll to position [45, 0]
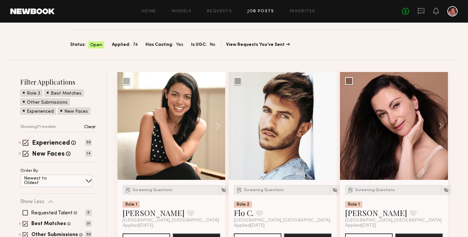
click at [48, 93] on div "Best Matches" at bounding box center [63, 93] width 39 height 7
click at [47, 93] on span at bounding box center [48, 93] width 2 height 6
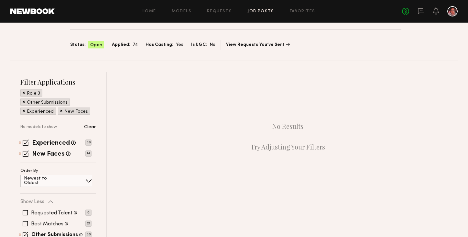
click at [25, 99] on span at bounding box center [24, 102] width 2 height 6
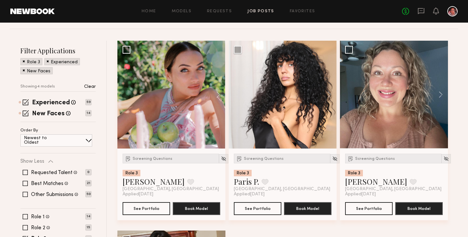
scroll to position [76, 0]
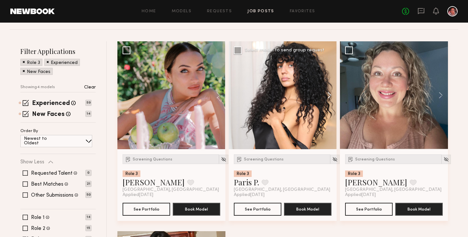
click at [330, 93] on button at bounding box center [326, 95] width 21 height 108
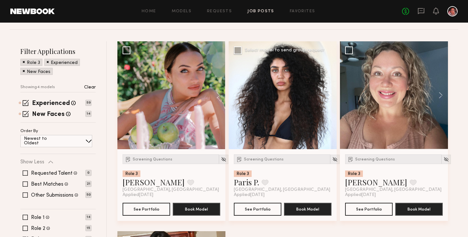
click at [330, 93] on button at bounding box center [326, 95] width 21 height 108
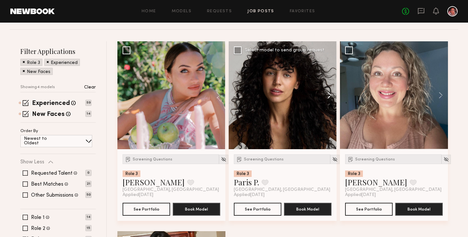
click at [330, 93] on button at bounding box center [326, 95] width 21 height 108
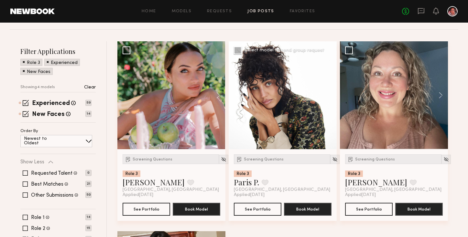
click at [330, 93] on div at bounding box center [283, 95] width 108 height 108
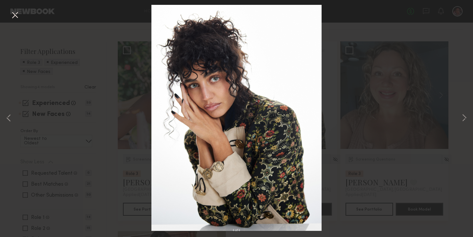
click at [15, 14] on button at bounding box center [15, 16] width 10 height 12
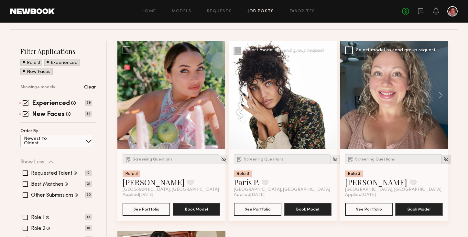
click at [443, 157] on img at bounding box center [445, 159] width 5 height 5
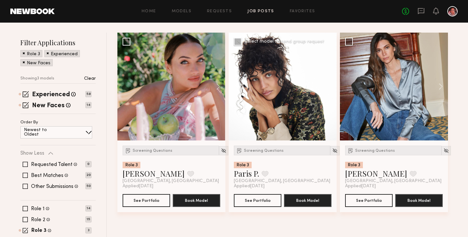
scroll to position [85, 0]
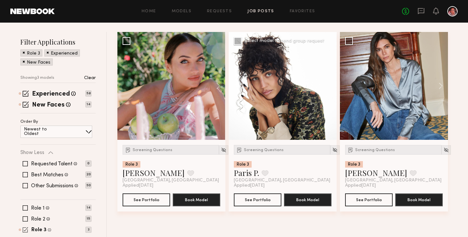
click at [25, 231] on span at bounding box center [25, 229] width 5 height 5
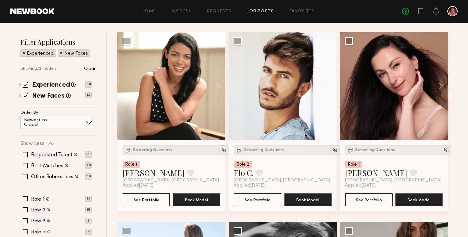
click at [25, 232] on span at bounding box center [25, 231] width 5 height 5
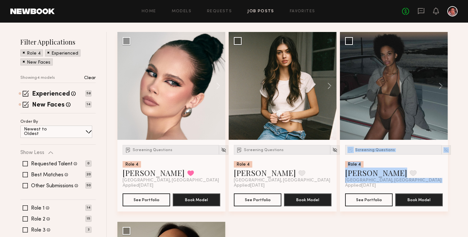
drag, startPoint x: 466, startPoint y: 123, endPoint x: 453, endPoint y: 149, distance: 29.1
click at [453, 149] on div "Splat! Hair color + product shoot Close Job Post View Job Post Status: Open App…" at bounding box center [234, 175] width 468 height 474
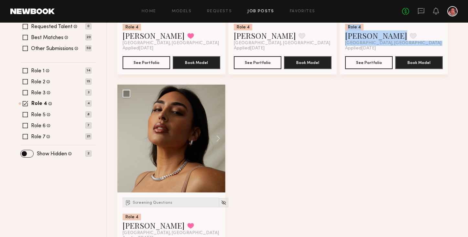
scroll to position [223, 0]
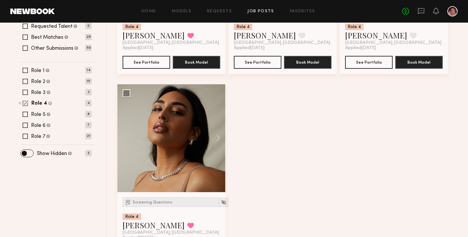
click at [25, 102] on span at bounding box center [25, 103] width 5 height 5
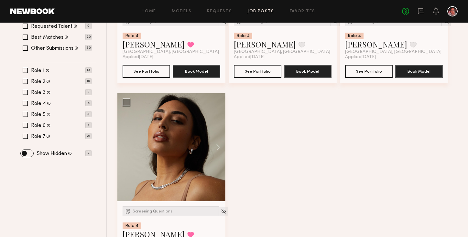
click at [27, 113] on span at bounding box center [25, 114] width 5 height 5
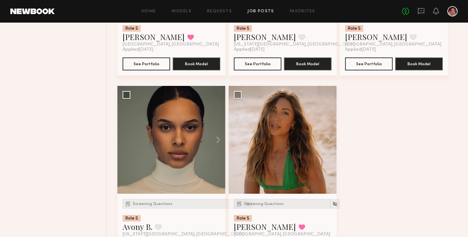
scroll to position [450, 0]
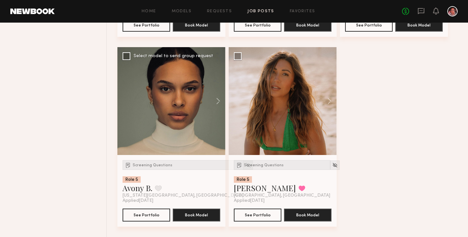
click at [245, 166] on img at bounding box center [247, 165] width 5 height 5
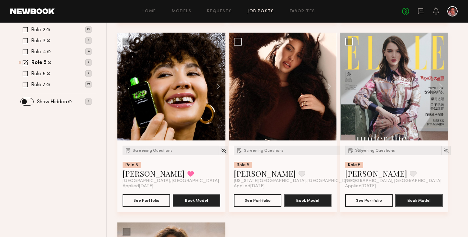
scroll to position [269, 0]
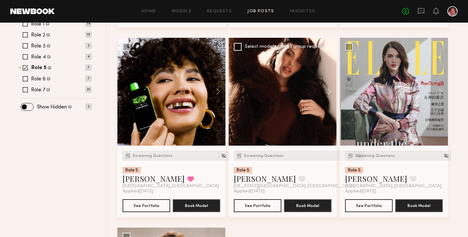
click at [356, 155] on img at bounding box center [358, 155] width 5 height 5
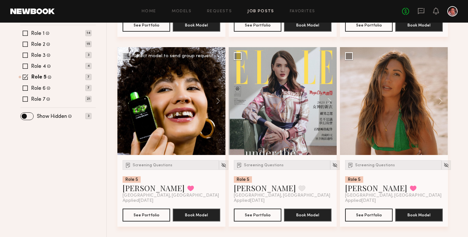
scroll to position [260, 0]
click at [185, 124] on div at bounding box center [171, 101] width 108 height 108
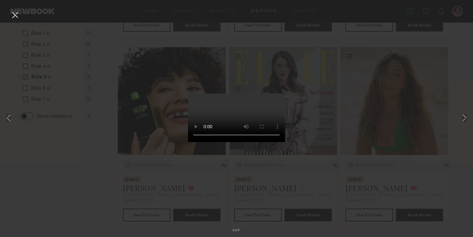
click at [103, 172] on div "3 of 7" at bounding box center [236, 118] width 473 height 237
click at [131, 187] on div "3 of 7" at bounding box center [236, 118] width 473 height 237
click at [16, 12] on button at bounding box center [15, 16] width 10 height 12
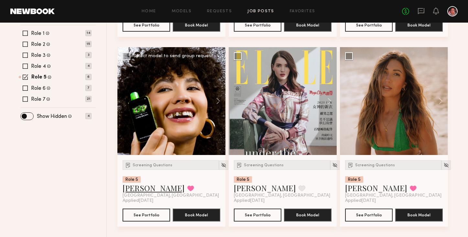
click at [128, 186] on link "Lua J." at bounding box center [153, 188] width 62 height 10
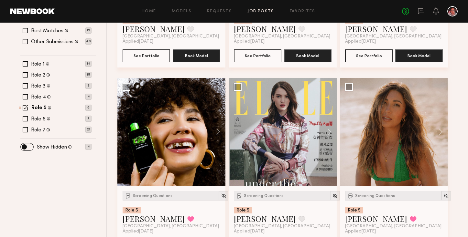
scroll to position [221, 0]
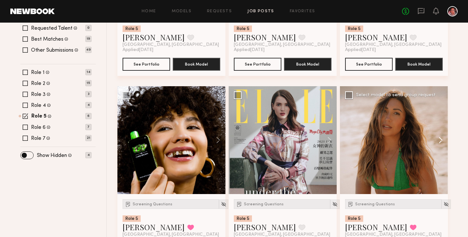
click at [439, 139] on button at bounding box center [437, 140] width 21 height 108
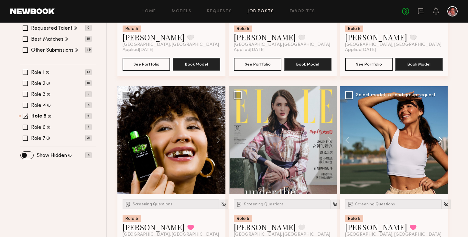
click at [439, 139] on button at bounding box center [437, 140] width 21 height 108
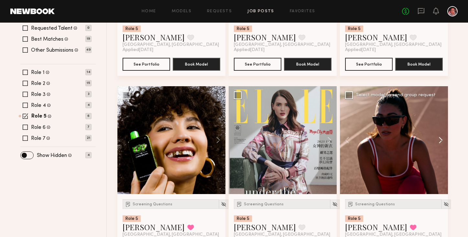
click at [439, 140] on button at bounding box center [437, 140] width 21 height 108
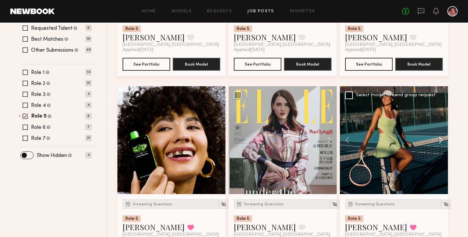
click at [439, 140] on button at bounding box center [437, 140] width 21 height 108
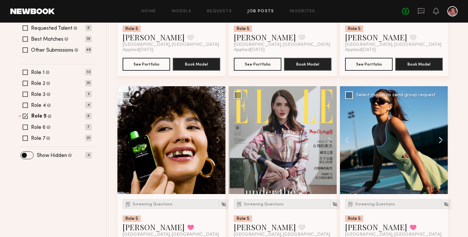
click at [439, 140] on button at bounding box center [437, 140] width 21 height 108
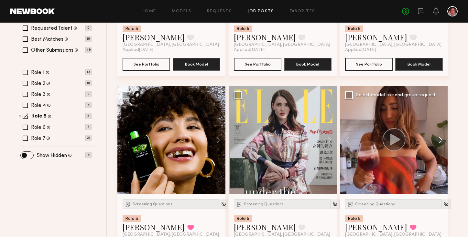
click at [439, 140] on button at bounding box center [437, 140] width 21 height 108
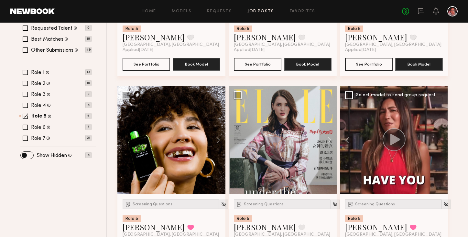
click at [439, 140] on div at bounding box center [394, 140] width 108 height 108
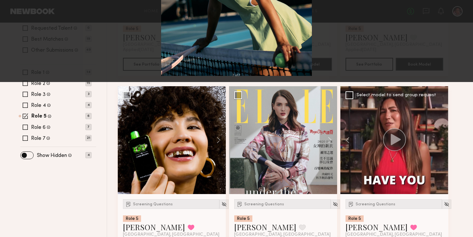
click at [14, 15] on button at bounding box center [15, 16] width 10 height 12
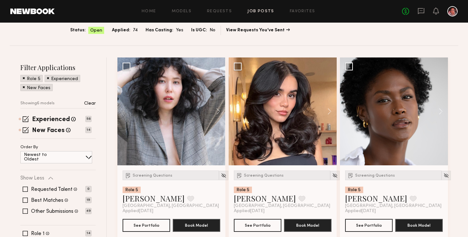
scroll to position [59, 0]
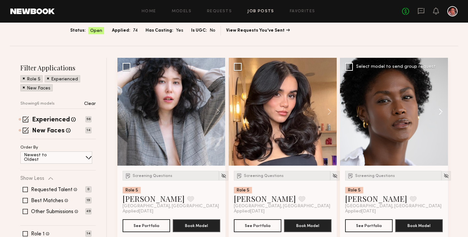
click at [439, 105] on button at bounding box center [437, 112] width 21 height 108
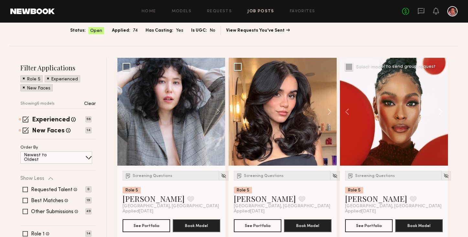
click at [440, 105] on button at bounding box center [437, 112] width 21 height 108
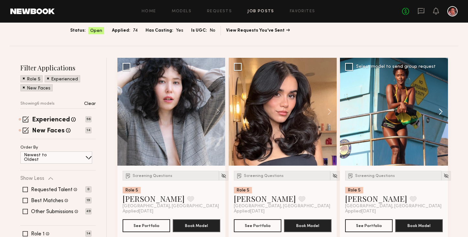
click at [440, 105] on button at bounding box center [437, 112] width 21 height 108
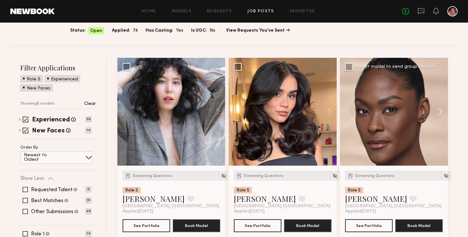
click at [440, 105] on button at bounding box center [437, 112] width 21 height 108
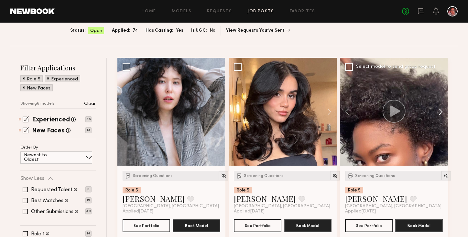
click at [440, 105] on button at bounding box center [437, 112] width 21 height 108
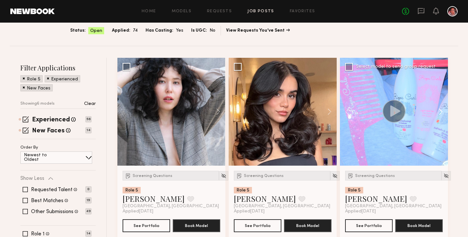
click at [440, 105] on button at bounding box center [437, 112] width 21 height 108
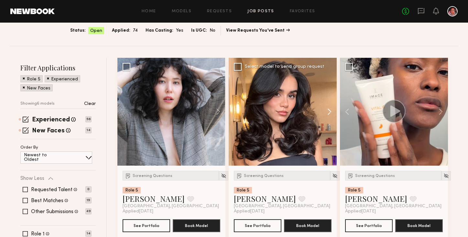
click at [325, 113] on button at bounding box center [326, 112] width 21 height 108
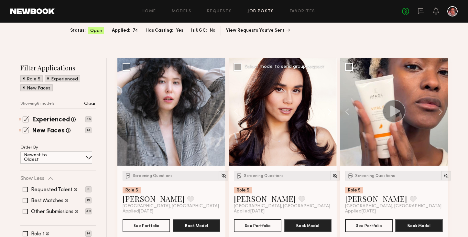
click at [325, 113] on button at bounding box center [326, 112] width 21 height 108
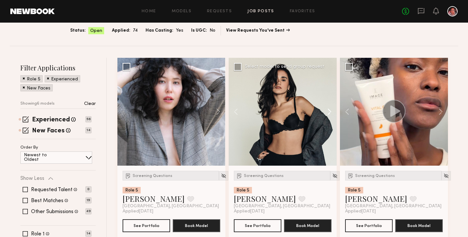
click at [325, 113] on button at bounding box center [326, 112] width 21 height 108
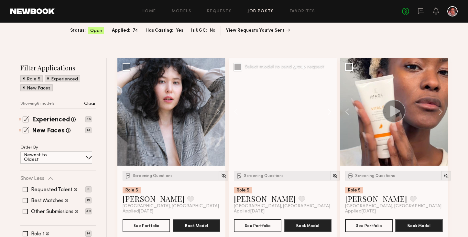
click at [325, 113] on button at bounding box center [326, 112] width 21 height 108
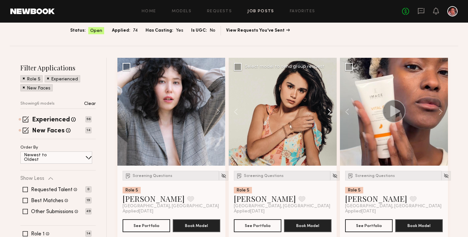
click at [325, 113] on button at bounding box center [326, 112] width 21 height 108
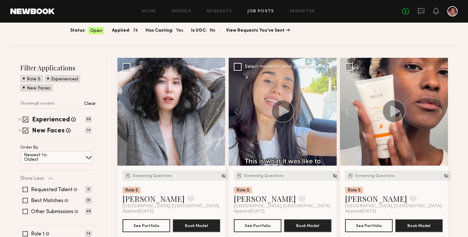
click at [325, 113] on button at bounding box center [326, 112] width 21 height 108
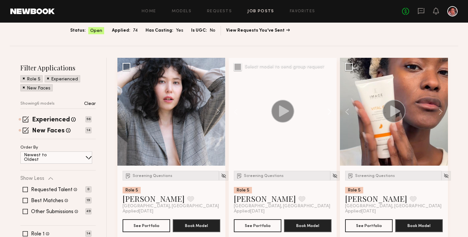
click at [325, 113] on button at bounding box center [326, 112] width 21 height 108
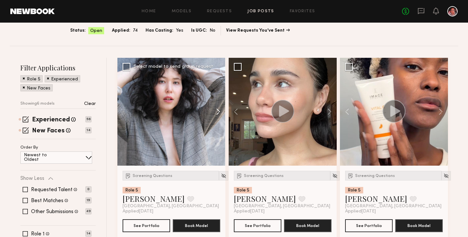
click at [214, 114] on button at bounding box center [215, 112] width 21 height 108
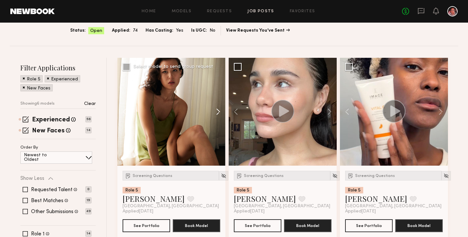
click at [215, 114] on button at bounding box center [215, 112] width 21 height 108
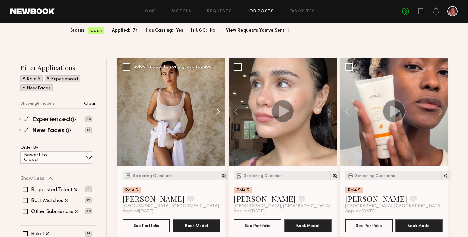
click at [215, 114] on button at bounding box center [215, 112] width 21 height 108
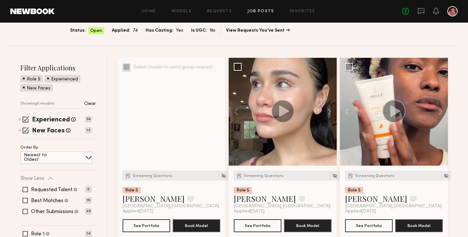
click at [215, 115] on button at bounding box center [215, 112] width 21 height 108
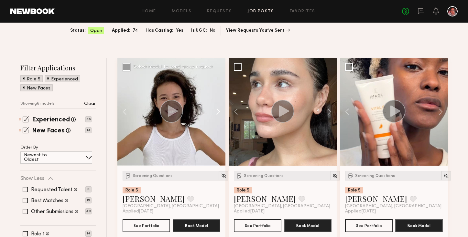
click at [215, 115] on button at bounding box center [215, 112] width 21 height 108
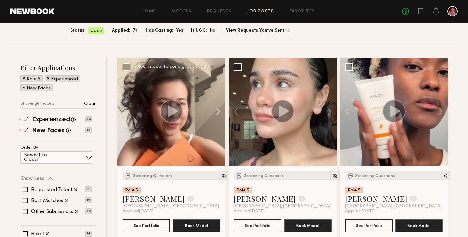
click at [215, 115] on button at bounding box center [215, 112] width 21 height 108
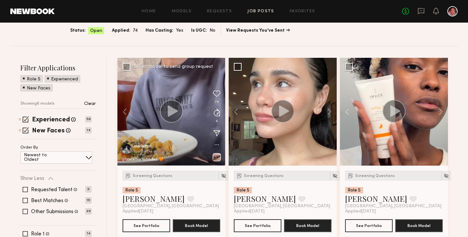
click at [215, 115] on button at bounding box center [215, 112] width 21 height 108
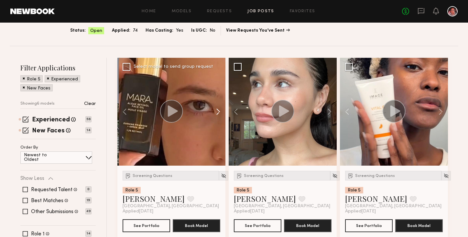
click at [215, 115] on button at bounding box center [215, 112] width 21 height 108
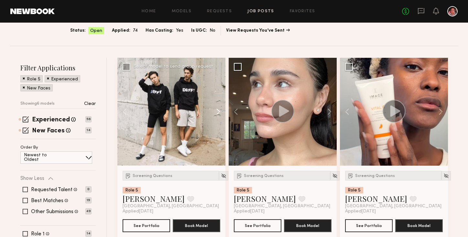
click at [216, 116] on button at bounding box center [215, 112] width 21 height 108
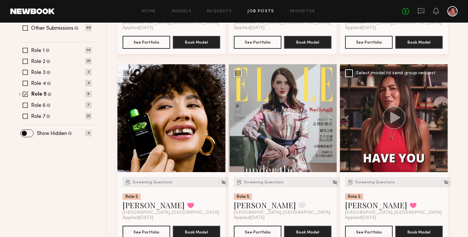
scroll to position [260, 0]
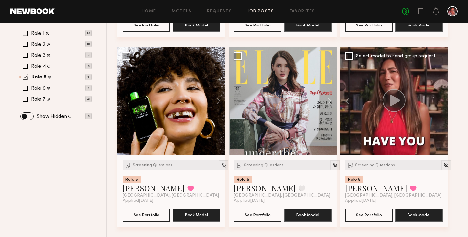
click at [25, 75] on span at bounding box center [25, 76] width 5 height 5
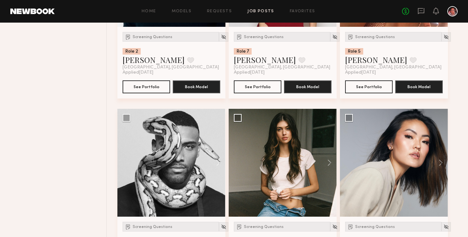
scroll to position [1526, 0]
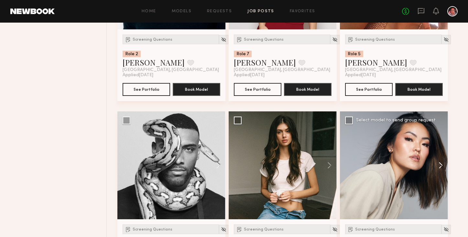
click at [438, 167] on button at bounding box center [437, 166] width 21 height 108
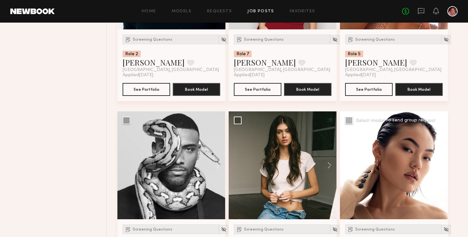
click at [438, 167] on button at bounding box center [437, 166] width 21 height 108
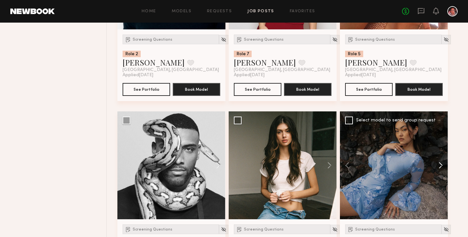
click at [438, 167] on button at bounding box center [437, 166] width 21 height 108
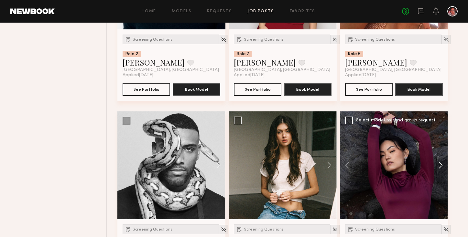
click at [438, 167] on button at bounding box center [437, 166] width 21 height 108
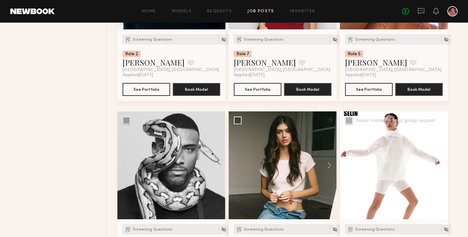
click at [415, 151] on div at bounding box center [394, 166] width 108 height 108
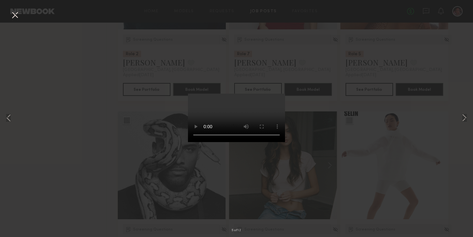
click at [17, 15] on button at bounding box center [15, 16] width 10 height 12
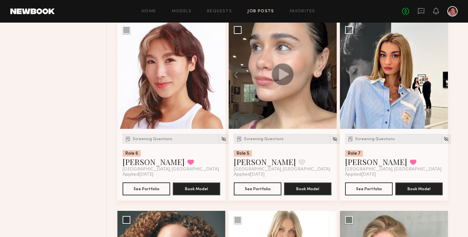
scroll to position [1801, 0]
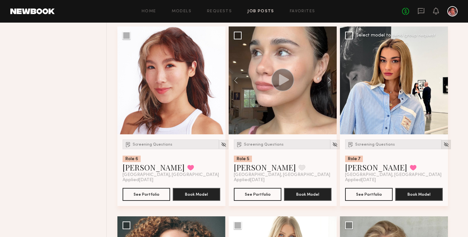
click at [443, 146] on img at bounding box center [445, 144] width 5 height 5
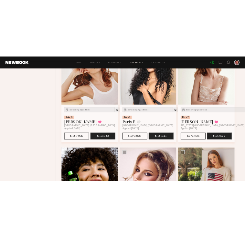
scroll to position [2183, 0]
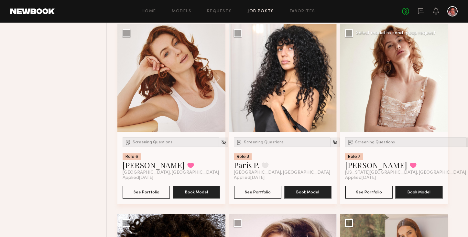
click at [468, 144] on img at bounding box center [470, 142] width 5 height 5
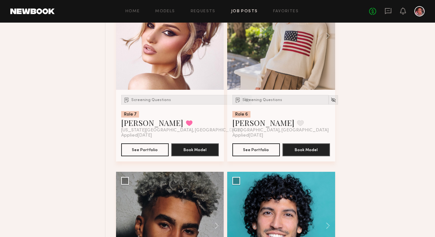
scroll to position [3483, 0]
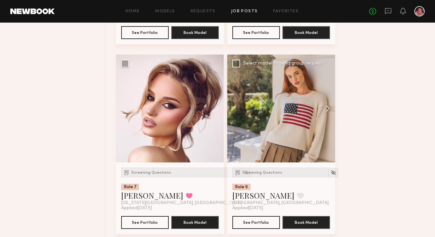
click at [326, 109] on button at bounding box center [324, 109] width 21 height 108
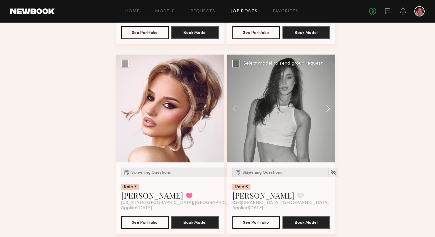
click at [326, 109] on button at bounding box center [324, 109] width 21 height 108
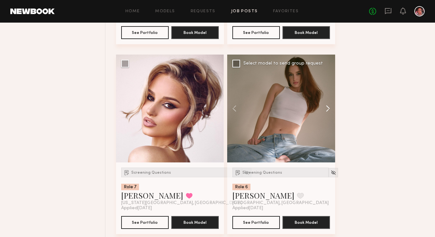
click at [326, 109] on button at bounding box center [324, 109] width 21 height 108
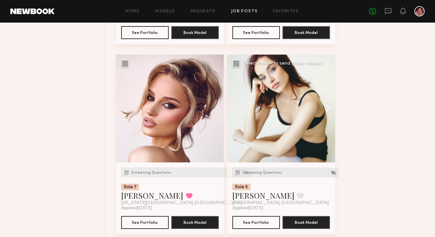
click at [326, 109] on button at bounding box center [324, 109] width 21 height 108
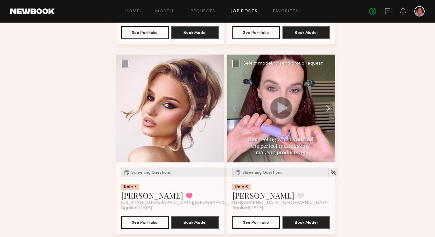
click at [326, 109] on button at bounding box center [324, 109] width 21 height 108
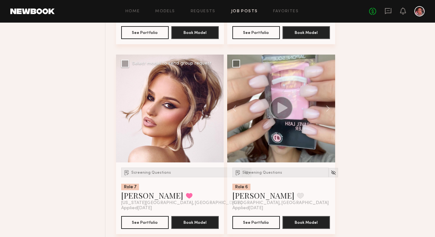
click at [244, 175] on img at bounding box center [246, 172] width 5 height 5
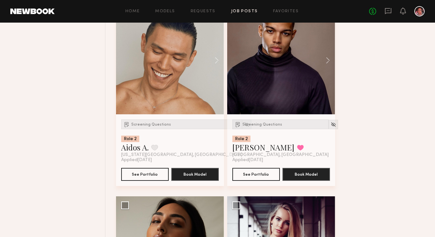
scroll to position [4493, 0]
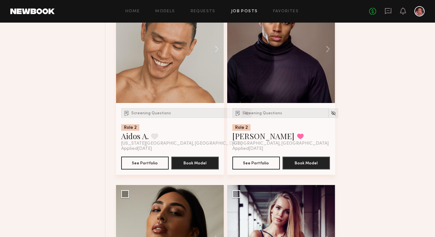
click at [244, 116] on img at bounding box center [246, 113] width 5 height 5
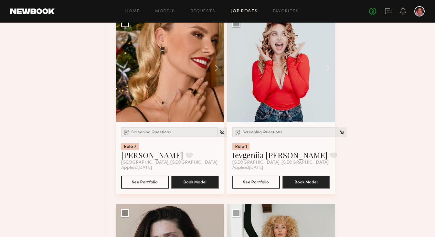
scroll to position [5040, 0]
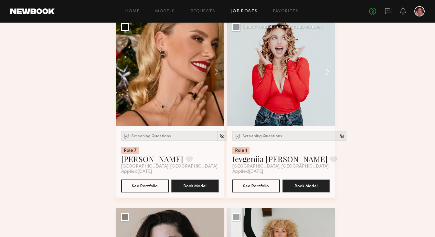
click at [329, 76] on button at bounding box center [324, 72] width 21 height 108
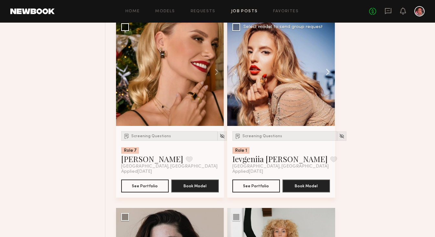
click at [329, 76] on button at bounding box center [324, 72] width 21 height 108
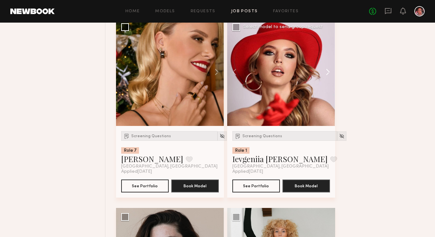
click at [329, 76] on button at bounding box center [324, 72] width 21 height 108
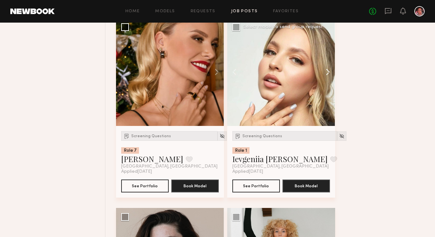
click at [329, 76] on button at bounding box center [324, 72] width 21 height 108
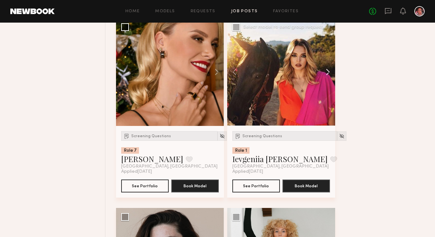
click at [329, 76] on button at bounding box center [324, 72] width 21 height 108
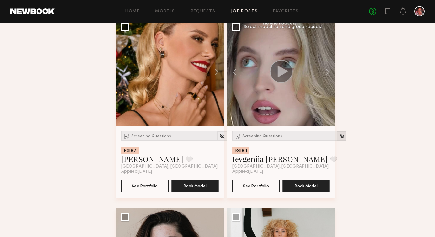
click at [339, 139] on img at bounding box center [341, 135] width 5 height 5
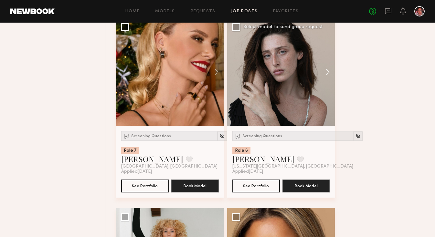
click at [327, 73] on button at bounding box center [324, 72] width 21 height 108
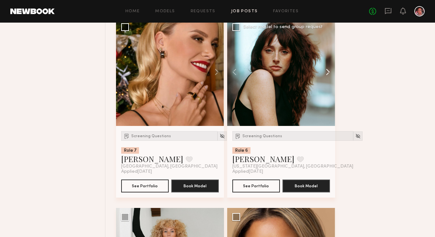
click at [327, 73] on button at bounding box center [324, 72] width 21 height 108
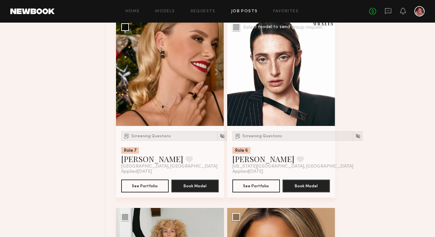
click at [327, 73] on button at bounding box center [324, 72] width 21 height 108
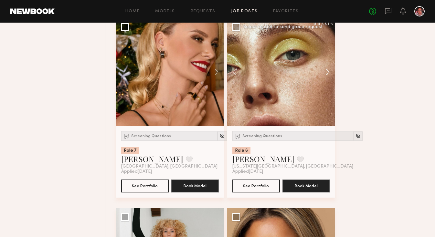
click at [327, 73] on button at bounding box center [324, 72] width 21 height 108
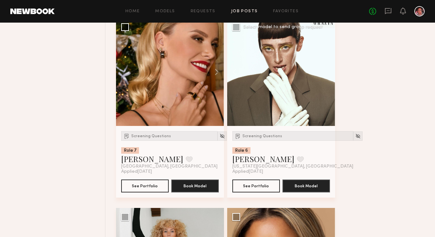
click at [327, 73] on div at bounding box center [281, 72] width 108 height 108
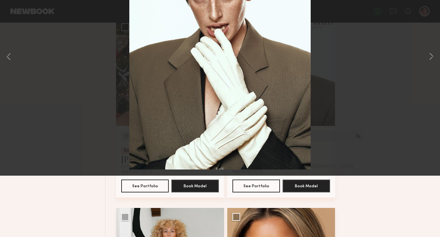
click at [15, 19] on button at bounding box center [15, 16] width 10 height 12
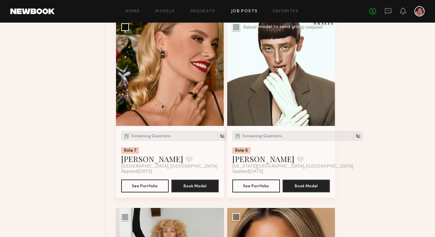
drag, startPoint x: 435, startPoint y: 203, endPoint x: 435, endPoint y: 208, distance: 4.5
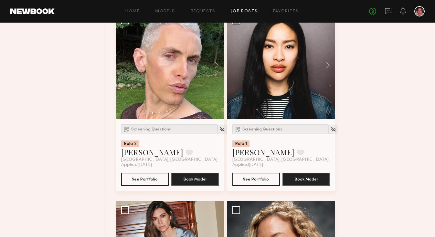
scroll to position [5394, 0]
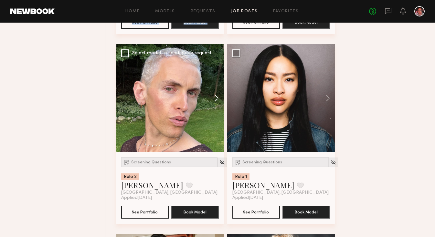
click at [214, 102] on button at bounding box center [213, 98] width 21 height 108
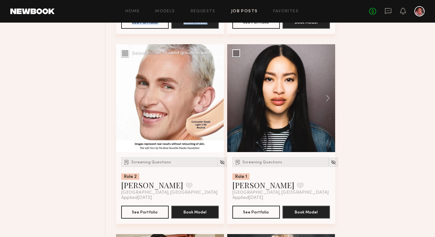
click at [214, 102] on button at bounding box center [213, 98] width 21 height 108
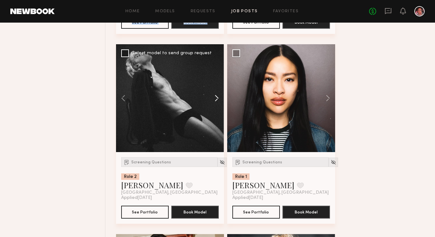
click at [214, 102] on button at bounding box center [213, 98] width 21 height 108
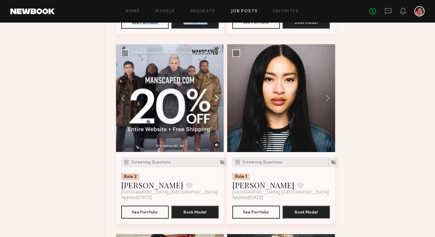
click at [214, 102] on button at bounding box center [213, 98] width 21 height 108
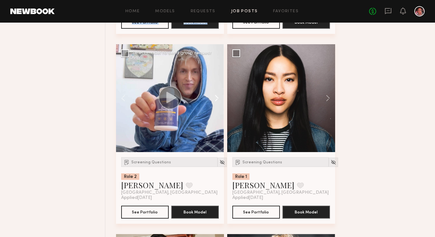
click at [214, 102] on button at bounding box center [213, 98] width 21 height 108
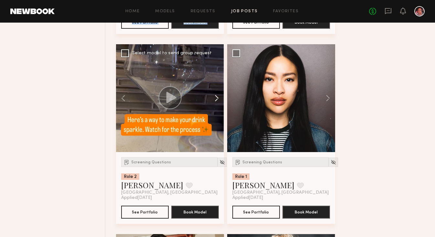
click at [214, 102] on button at bounding box center [213, 98] width 21 height 108
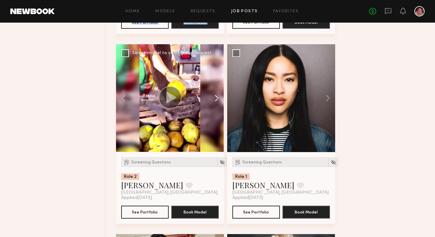
click at [214, 102] on button at bounding box center [213, 98] width 21 height 108
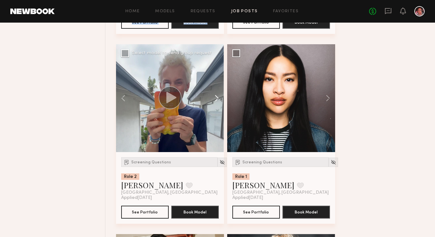
click at [214, 102] on button at bounding box center [213, 98] width 21 height 108
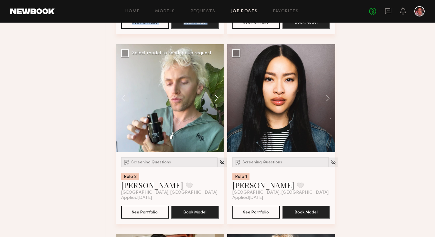
click at [214, 102] on button at bounding box center [213, 98] width 21 height 108
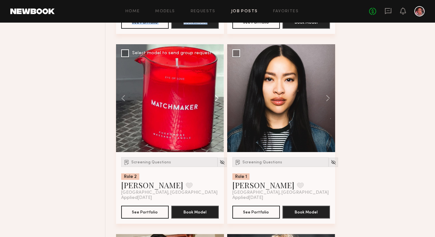
click at [214, 102] on button at bounding box center [213, 98] width 21 height 108
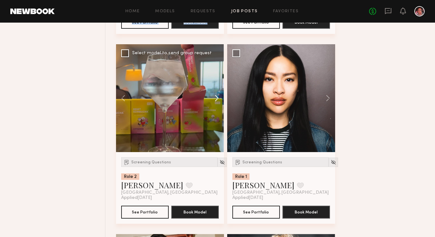
click at [214, 102] on button at bounding box center [213, 98] width 21 height 108
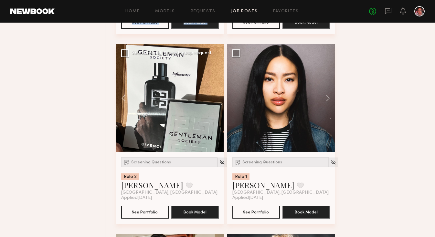
click at [214, 102] on div at bounding box center [170, 98] width 108 height 108
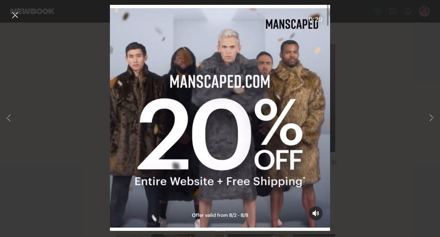
click at [214, 102] on div "12 of 12" at bounding box center [220, 118] width 440 height 237
click at [214, 102] on img at bounding box center [220, 118] width 220 height 226
click at [15, 14] on button at bounding box center [15, 16] width 10 height 12
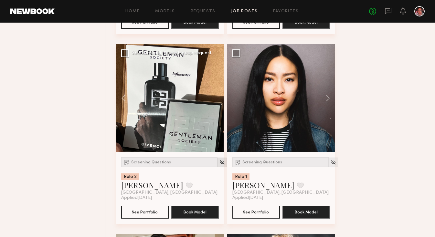
click at [218, 167] on div at bounding box center [222, 162] width 9 height 9
click at [219, 165] on img at bounding box center [221, 162] width 5 height 5
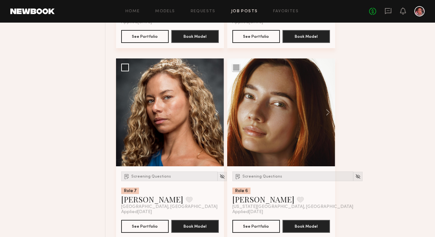
scroll to position [5586, 0]
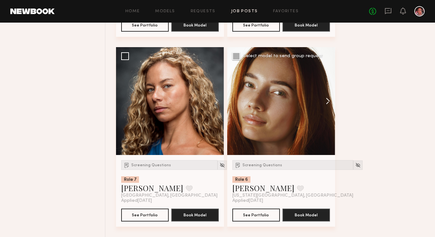
click at [327, 100] on button at bounding box center [324, 101] width 21 height 108
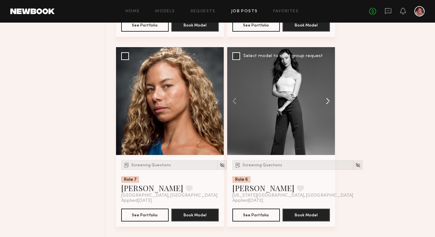
click at [327, 100] on button at bounding box center [324, 101] width 21 height 108
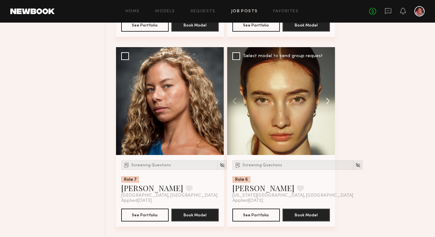
click at [327, 100] on button at bounding box center [324, 101] width 21 height 108
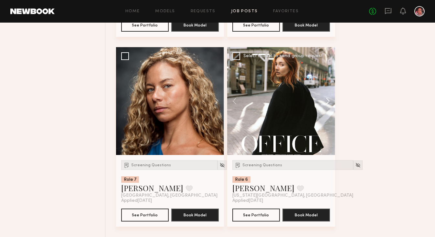
click at [327, 100] on button at bounding box center [324, 101] width 21 height 108
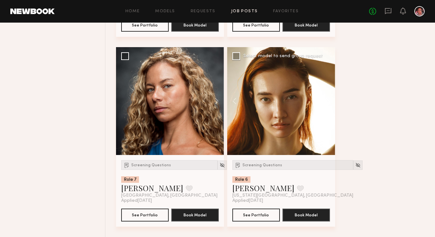
click at [327, 100] on button at bounding box center [324, 101] width 21 height 108
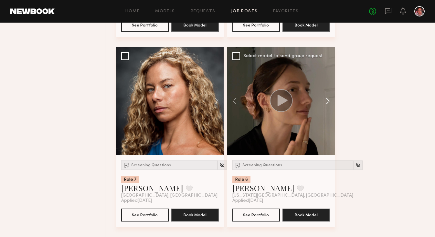
click at [327, 100] on button at bounding box center [324, 101] width 21 height 108
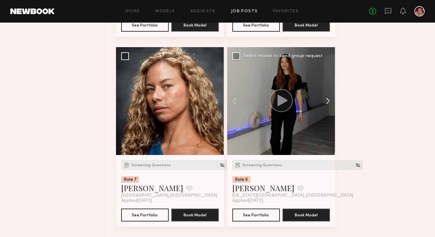
click at [327, 100] on button at bounding box center [324, 101] width 21 height 108
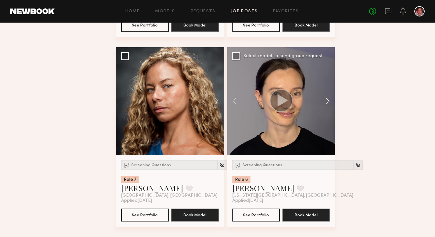
click at [327, 100] on button at bounding box center [324, 101] width 21 height 108
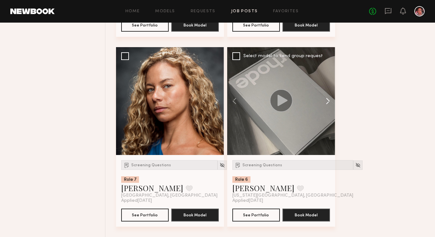
click at [327, 100] on button at bounding box center [324, 101] width 21 height 108
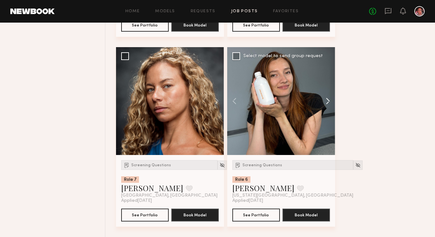
click at [327, 100] on button at bounding box center [324, 101] width 21 height 108
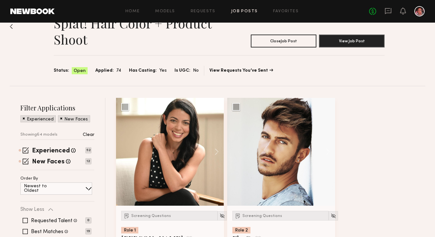
scroll to position [0, 0]
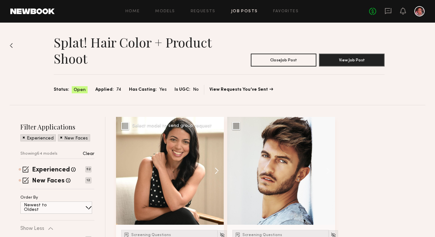
click at [215, 171] on button at bounding box center [213, 171] width 21 height 108
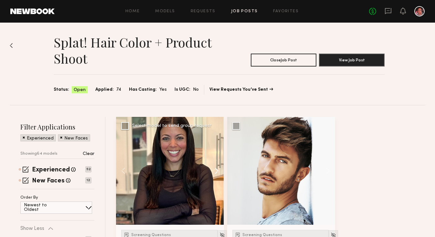
click at [215, 171] on button at bounding box center [213, 171] width 21 height 108
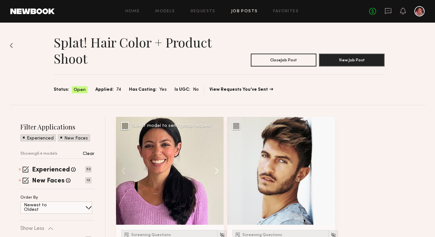
click at [215, 171] on button at bounding box center [213, 171] width 21 height 108
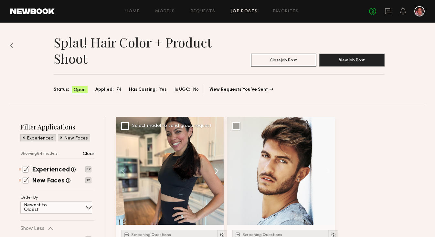
click at [215, 171] on button at bounding box center [213, 171] width 21 height 108
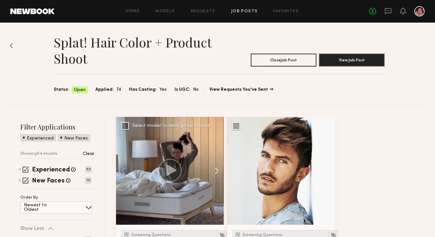
click at [215, 171] on button at bounding box center [213, 171] width 21 height 108
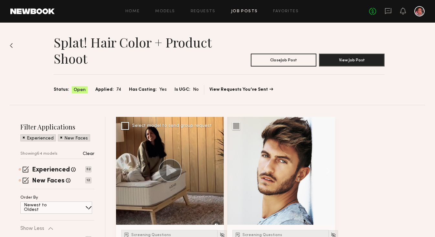
click at [215, 171] on div at bounding box center [170, 171] width 108 height 108
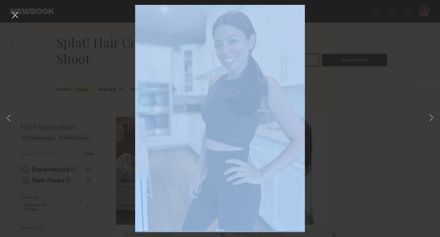
click at [215, 171] on div "6 of 6" at bounding box center [220, 118] width 440 height 237
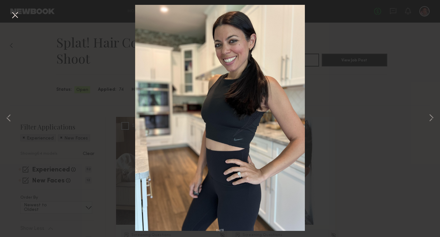
click at [93, 109] on div "6 of 6" at bounding box center [220, 118] width 440 height 237
click at [16, 14] on button at bounding box center [15, 16] width 10 height 12
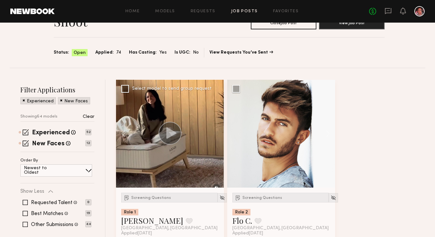
scroll to position [39, 0]
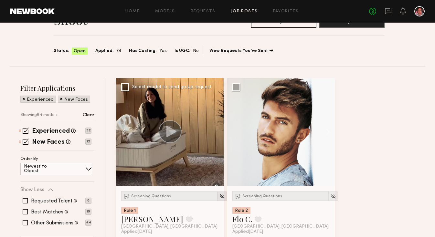
click at [218, 193] on div at bounding box center [222, 196] width 9 height 9
click at [219, 198] on img at bounding box center [221, 196] width 5 height 5
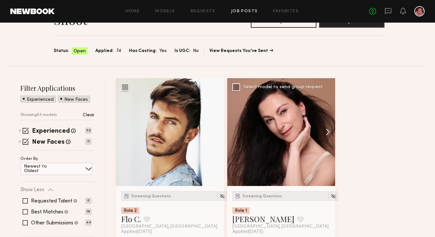
click at [325, 132] on button at bounding box center [324, 132] width 21 height 108
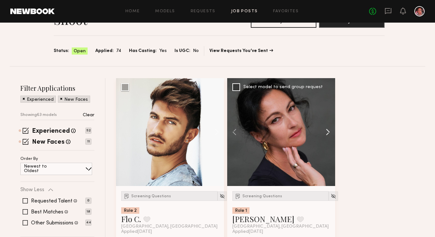
click at [325, 132] on button at bounding box center [324, 132] width 21 height 108
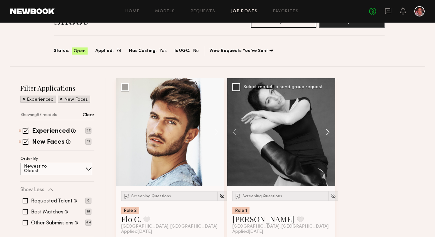
click at [325, 132] on button at bounding box center [324, 132] width 21 height 108
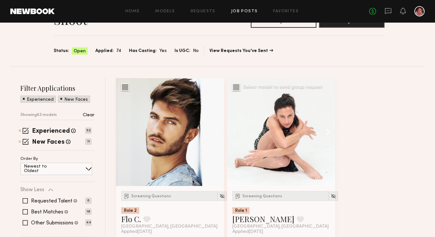
click at [325, 132] on button at bounding box center [324, 132] width 21 height 108
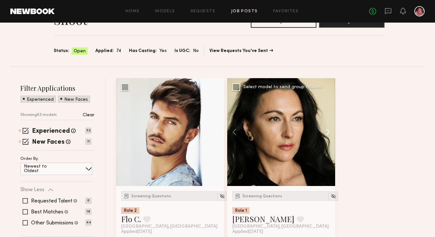
click at [325, 132] on button at bounding box center [324, 132] width 21 height 108
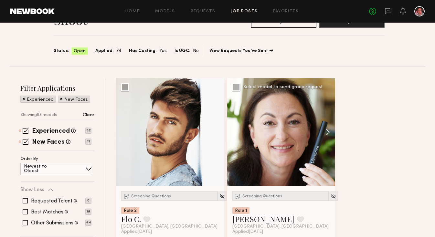
click at [325, 132] on button at bounding box center [324, 132] width 21 height 108
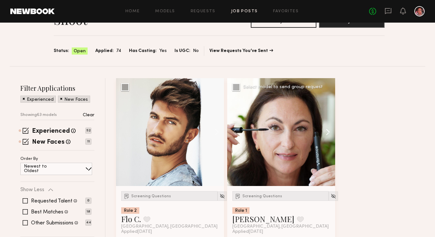
click at [325, 132] on button at bounding box center [324, 132] width 21 height 108
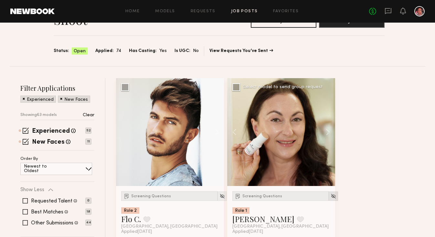
click at [331, 194] on img at bounding box center [333, 196] width 5 height 5
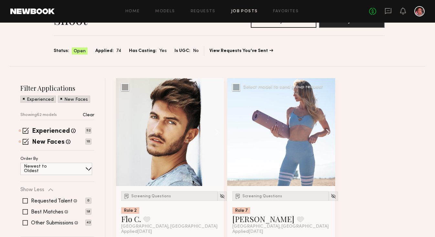
click at [327, 131] on button at bounding box center [324, 132] width 21 height 108
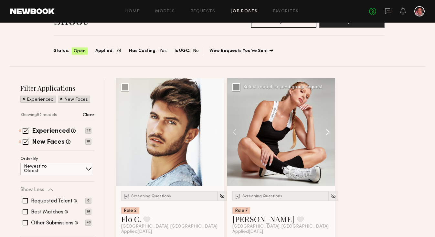
click at [327, 131] on button at bounding box center [324, 132] width 21 height 108
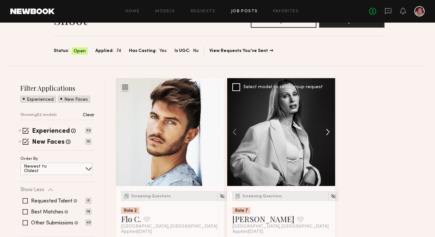
click at [327, 131] on button at bounding box center [324, 132] width 21 height 108
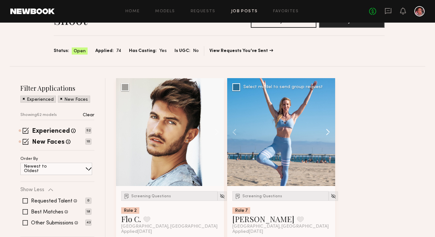
click at [327, 131] on button at bounding box center [324, 132] width 21 height 108
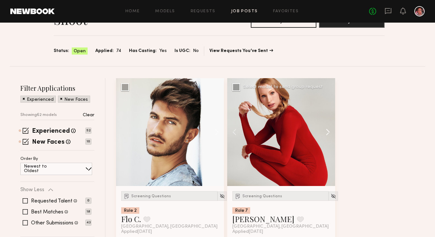
click at [327, 131] on button at bounding box center [324, 132] width 21 height 108
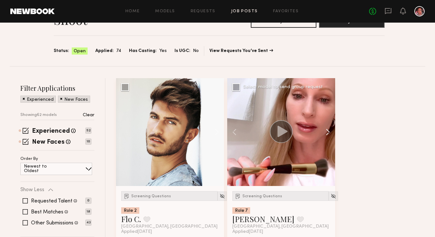
click at [327, 131] on button at bounding box center [324, 132] width 21 height 108
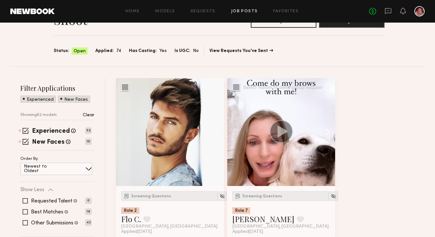
click at [327, 131] on button at bounding box center [324, 132] width 21 height 108
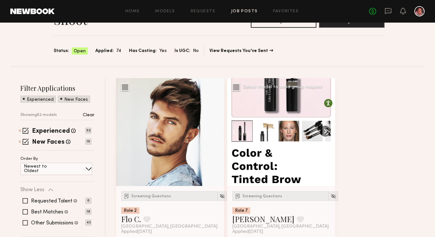
click at [327, 131] on button at bounding box center [324, 132] width 21 height 108
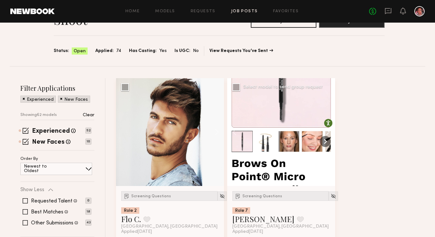
click at [327, 131] on button at bounding box center [324, 132] width 21 height 108
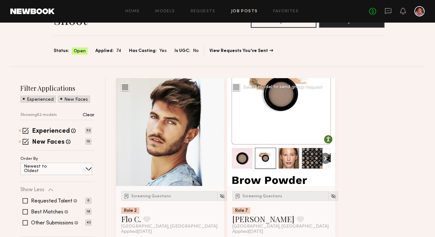
click at [327, 131] on button at bounding box center [324, 132] width 21 height 108
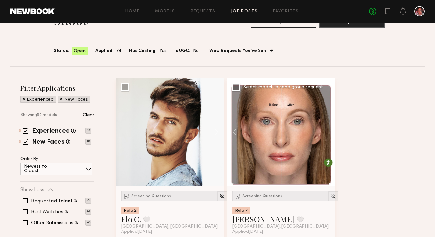
click at [327, 131] on div at bounding box center [281, 132] width 108 height 108
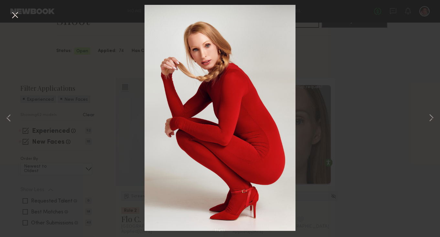
click at [13, 15] on button at bounding box center [15, 16] width 10 height 12
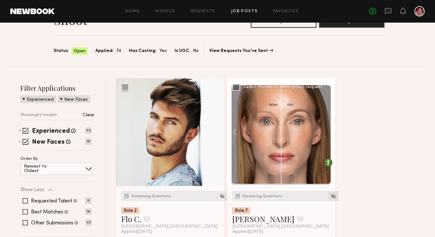
click at [331, 198] on img at bounding box center [333, 196] width 5 height 5
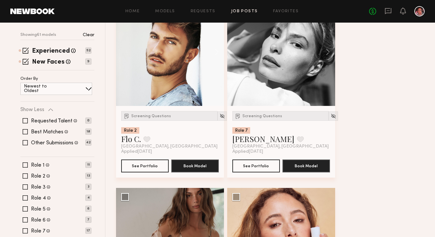
scroll to position [123, 0]
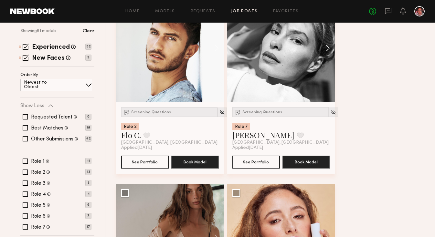
click at [328, 47] on button at bounding box center [324, 48] width 21 height 108
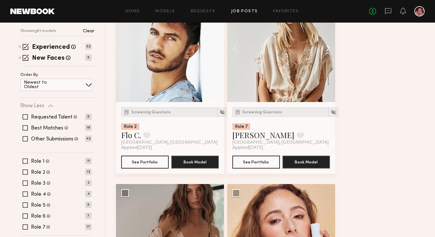
click at [328, 47] on button at bounding box center [324, 48] width 21 height 108
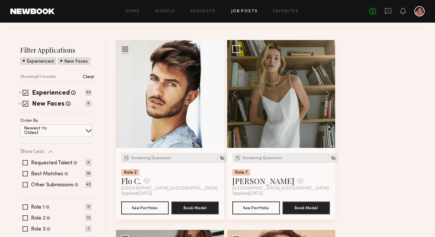
scroll to position [69, 0]
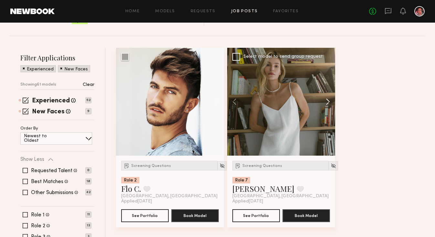
click at [329, 98] on button at bounding box center [324, 102] width 21 height 108
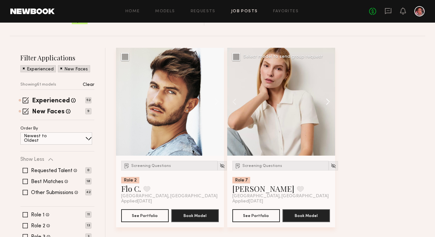
click at [329, 99] on button at bounding box center [324, 102] width 21 height 108
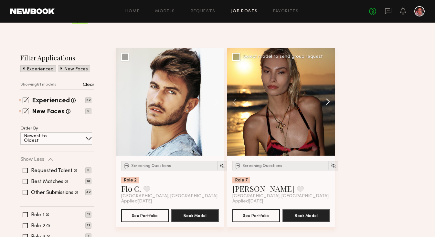
click at [329, 99] on button at bounding box center [324, 102] width 21 height 108
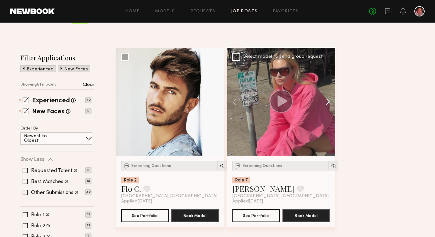
click at [329, 99] on button at bounding box center [324, 102] width 21 height 108
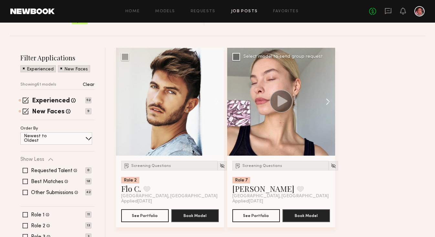
click at [329, 99] on button at bounding box center [324, 102] width 21 height 108
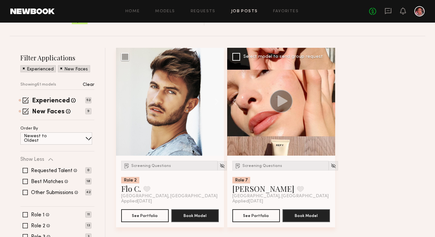
click at [329, 99] on div at bounding box center [281, 102] width 108 height 108
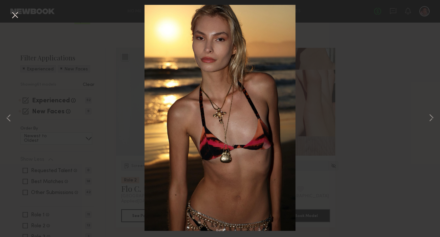
click at [15, 14] on button at bounding box center [15, 16] width 10 height 12
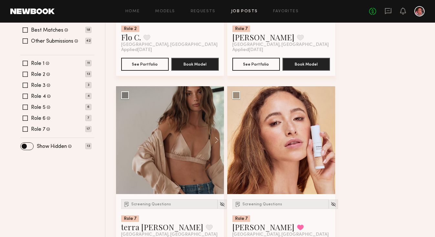
scroll to position [248, 0]
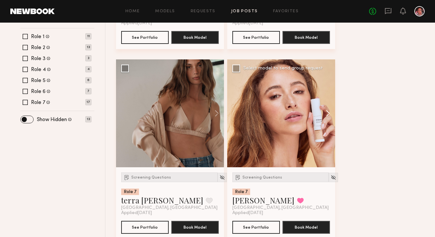
click at [328, 115] on button at bounding box center [324, 113] width 21 height 108
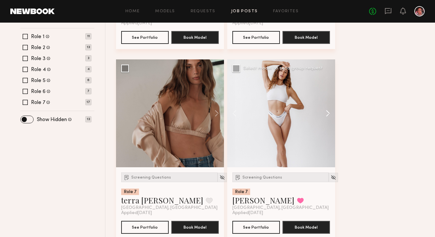
click at [328, 115] on button at bounding box center [324, 113] width 21 height 108
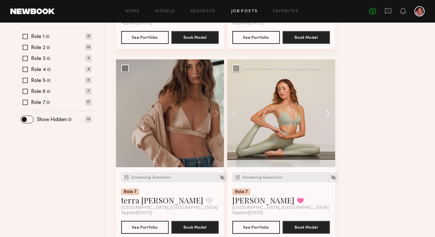
click at [328, 115] on button at bounding box center [324, 113] width 21 height 108
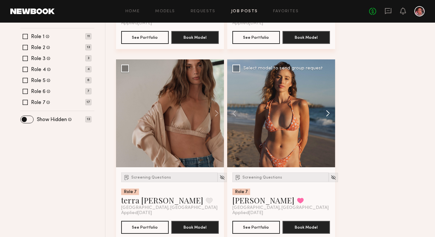
click at [328, 115] on button at bounding box center [324, 113] width 21 height 108
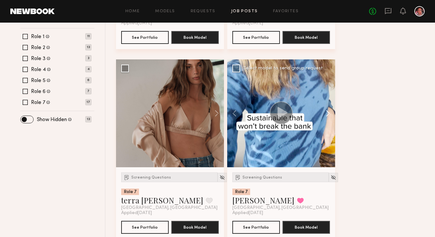
click at [328, 115] on button at bounding box center [324, 113] width 21 height 108
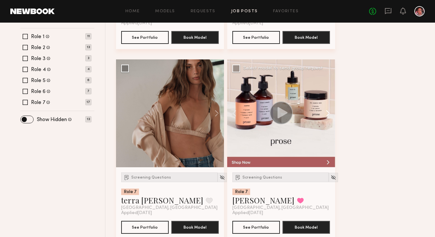
click at [328, 115] on button at bounding box center [324, 113] width 21 height 108
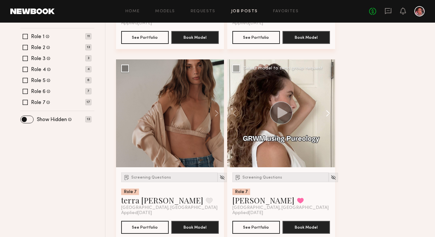
click at [328, 115] on button at bounding box center [324, 113] width 21 height 108
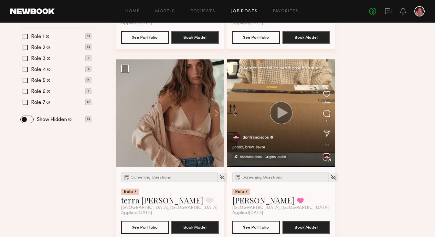
click at [328, 115] on div at bounding box center [281, 113] width 108 height 108
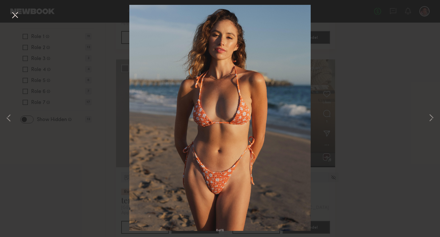
click at [14, 15] on button at bounding box center [15, 16] width 10 height 12
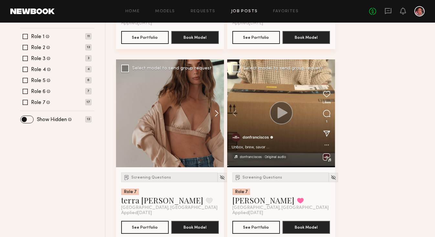
click at [215, 112] on button at bounding box center [213, 113] width 21 height 108
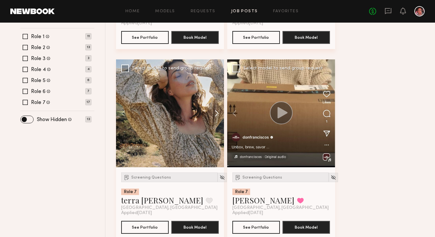
click at [215, 113] on button at bounding box center [213, 113] width 21 height 108
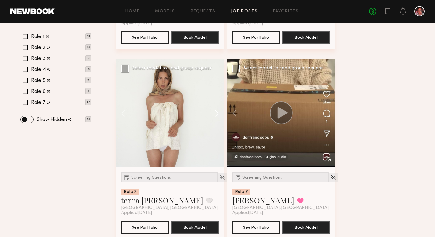
click at [215, 113] on button at bounding box center [213, 113] width 21 height 108
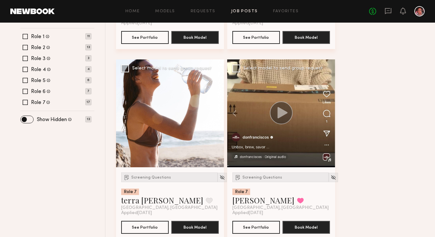
click at [215, 113] on div at bounding box center [170, 113] width 108 height 108
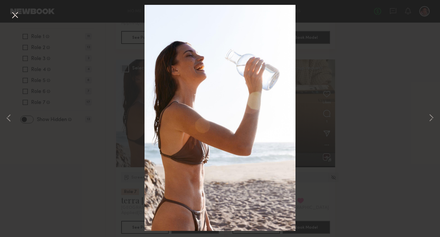
click at [215, 113] on img at bounding box center [219, 118] width 151 height 226
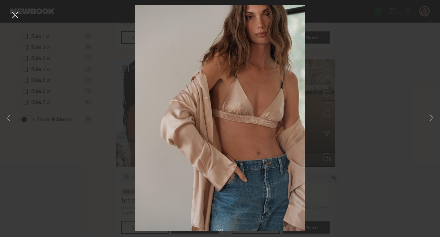
click at [12, 15] on button at bounding box center [15, 16] width 10 height 12
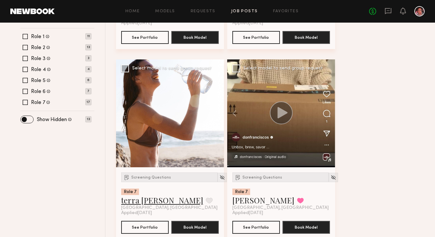
click at [137, 200] on link "terra jo w." at bounding box center [162, 200] width 82 height 10
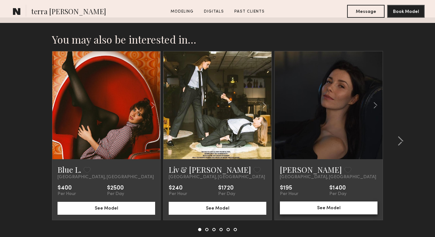
scroll to position [994, 0]
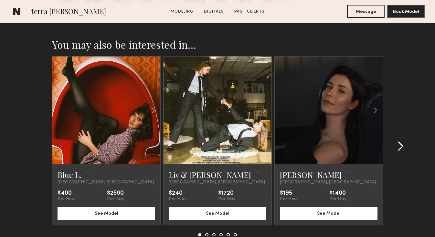
click at [399, 146] on common-icon at bounding box center [400, 146] width 6 height 10
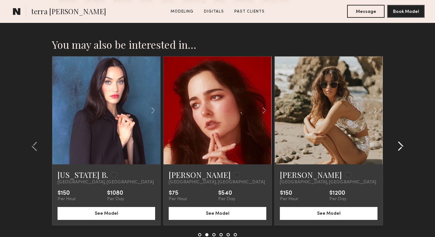
click at [399, 146] on common-icon at bounding box center [400, 146] width 6 height 10
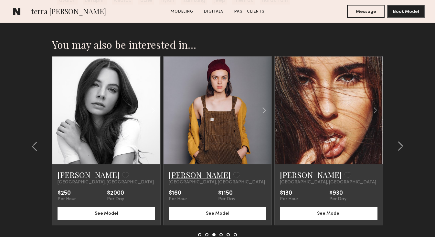
click at [179, 176] on link "Ava P." at bounding box center [200, 175] width 62 height 10
click at [399, 147] on common-icon at bounding box center [400, 146] width 6 height 10
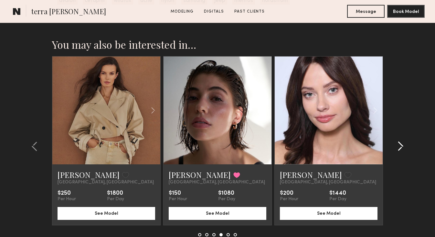
click at [398, 147] on common-icon at bounding box center [400, 146] width 6 height 10
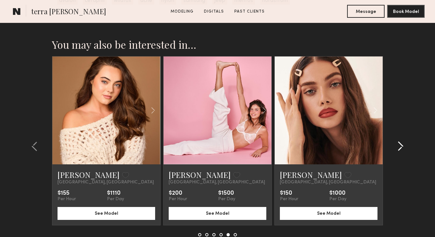
click at [398, 147] on common-icon at bounding box center [400, 146] width 6 height 10
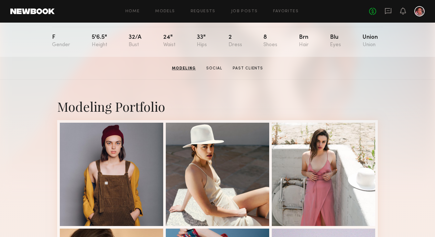
scroll to position [66, 0]
